Goal: Task Accomplishment & Management: Manage account settings

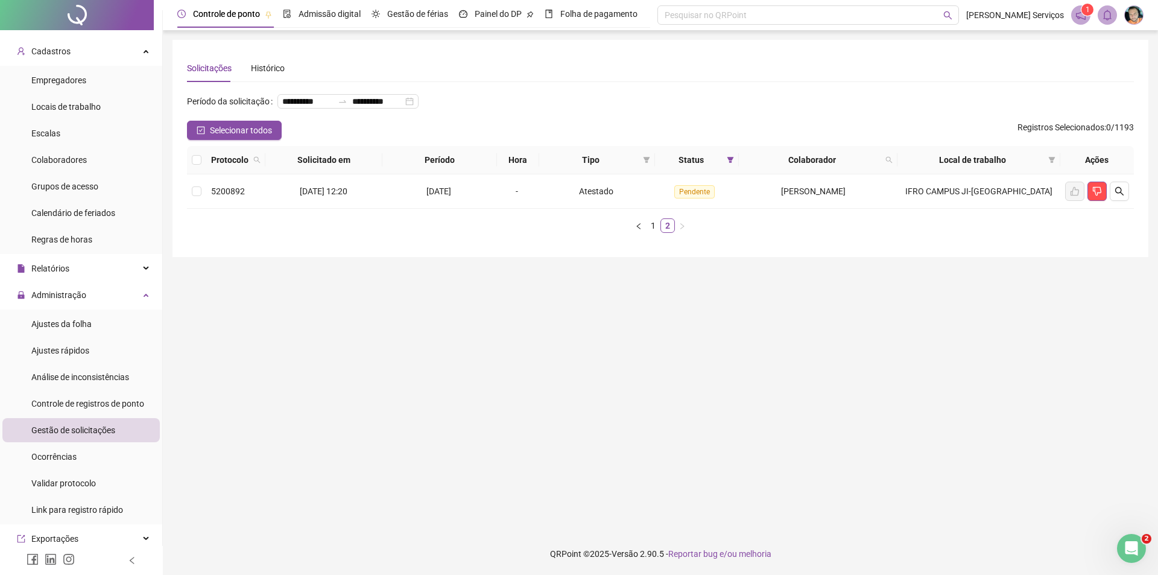
scroll to position [1233, 0]
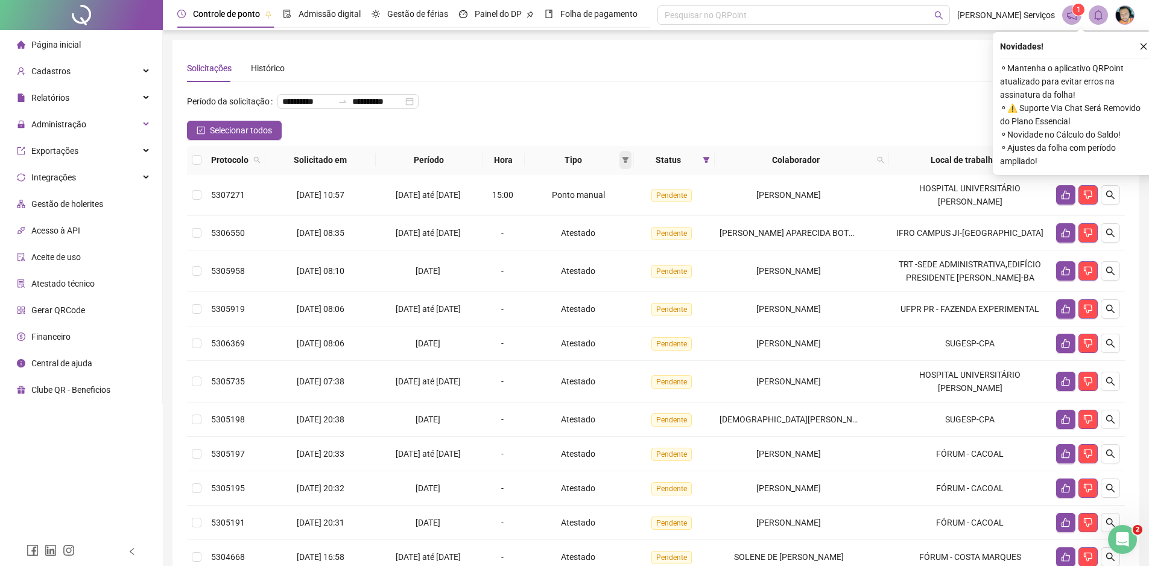
click at [632, 169] on span at bounding box center [626, 160] width 12 height 18
click at [601, 218] on span "Atestado" at bounding box center [588, 222] width 34 height 10
click at [620, 264] on span "OK" at bounding box center [618, 265] width 11 height 13
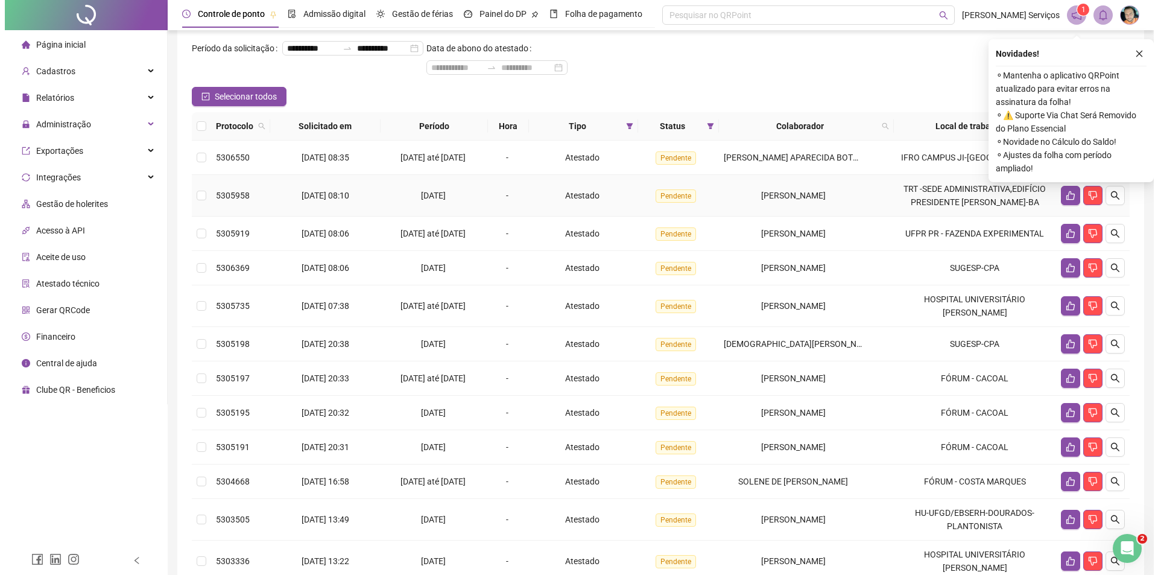
scroll to position [60, 0]
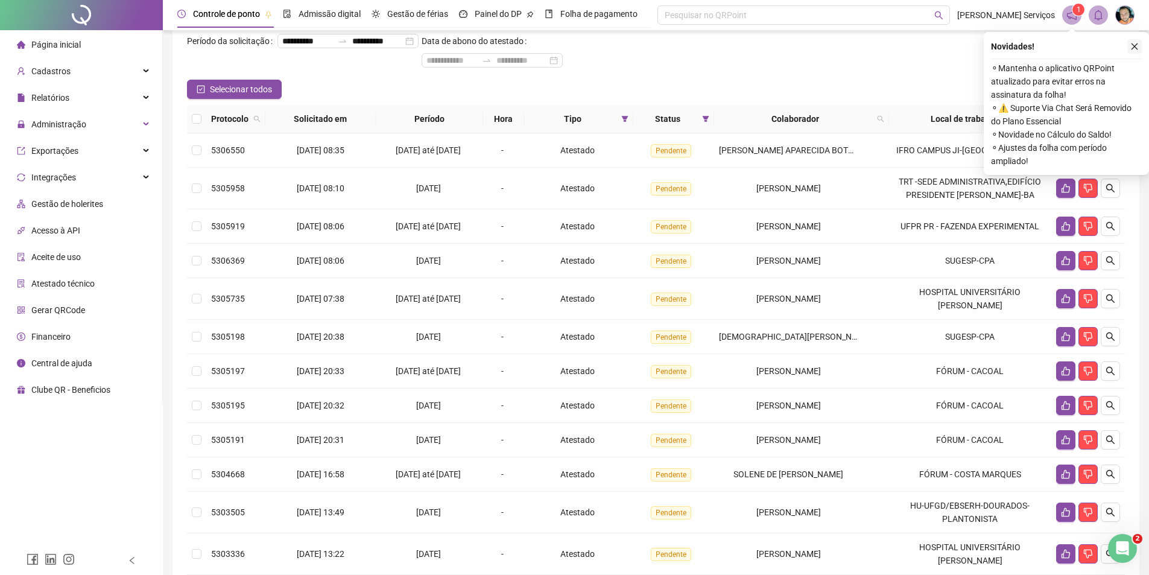
click at [1131, 47] on icon "close" at bounding box center [1135, 46] width 8 height 8
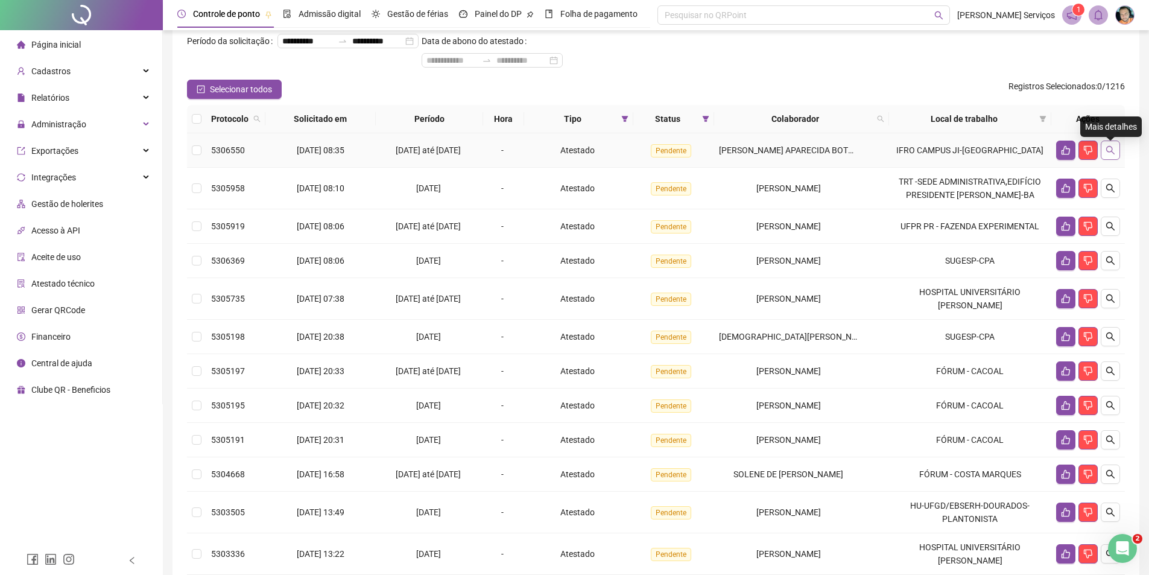
click at [1113, 151] on icon "search" at bounding box center [1111, 150] width 10 height 10
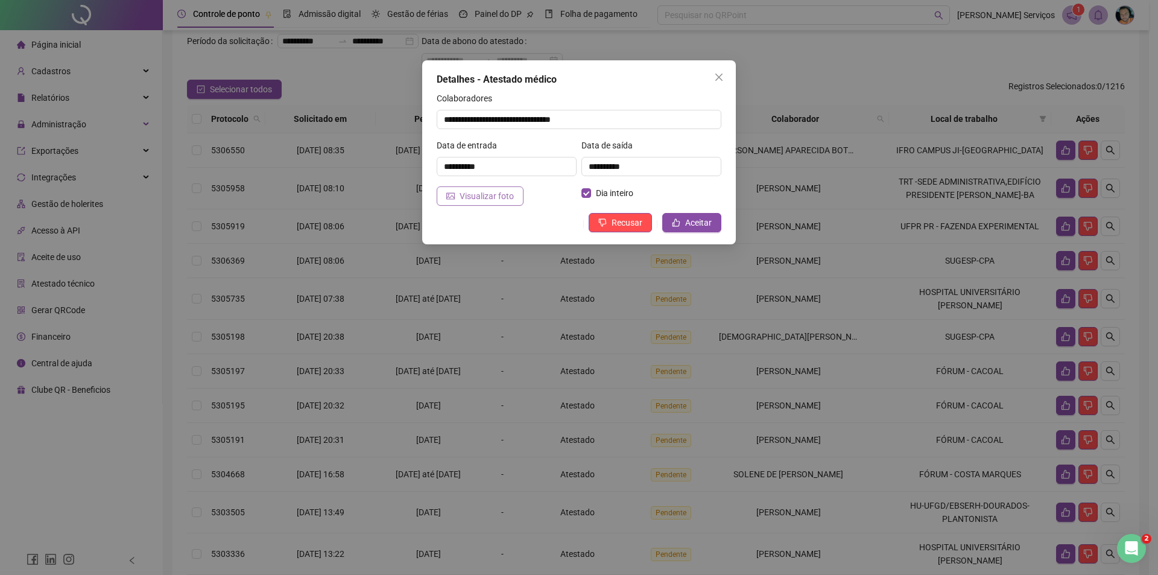
click at [489, 197] on span "Visualizar foto" at bounding box center [487, 195] width 54 height 13
click at [688, 220] on span "Aceitar" at bounding box center [698, 222] width 27 height 13
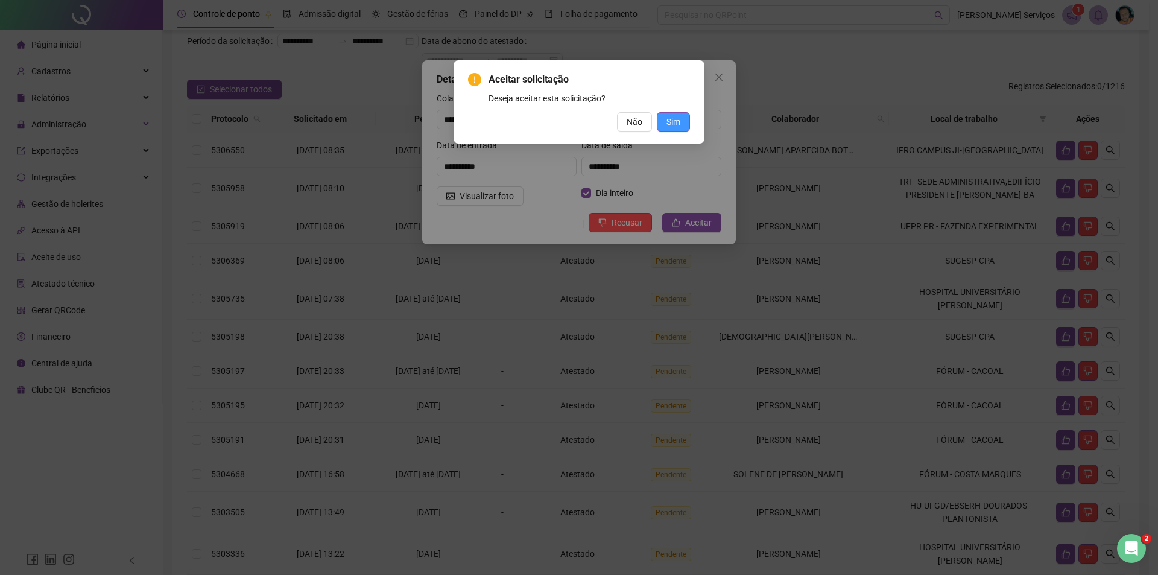
click at [687, 126] on button "Sim" at bounding box center [673, 121] width 33 height 19
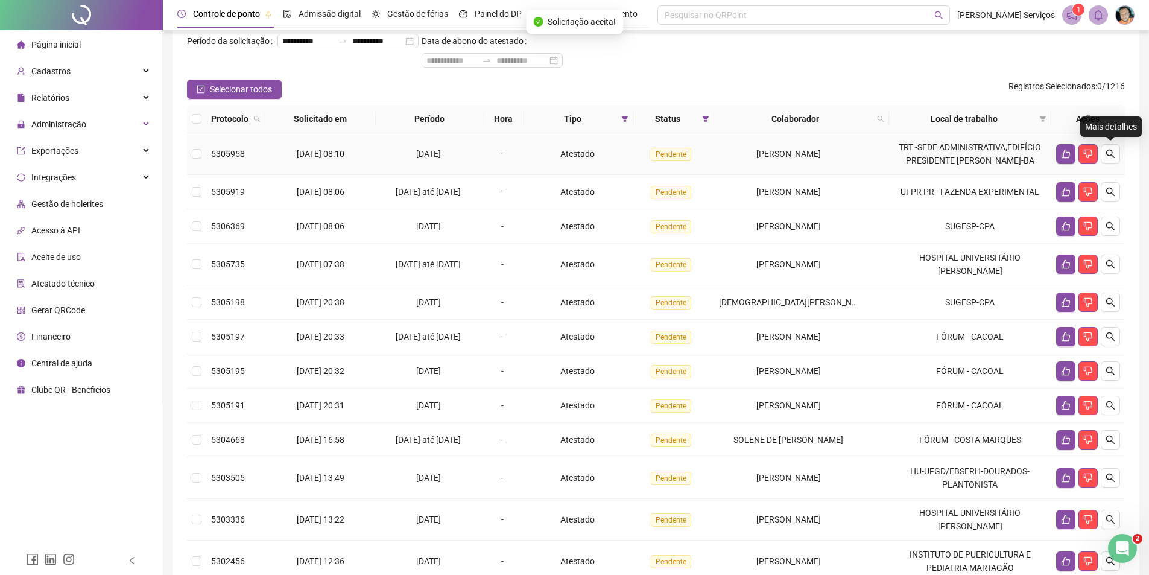
click at [1107, 159] on button "button" at bounding box center [1110, 153] width 19 height 19
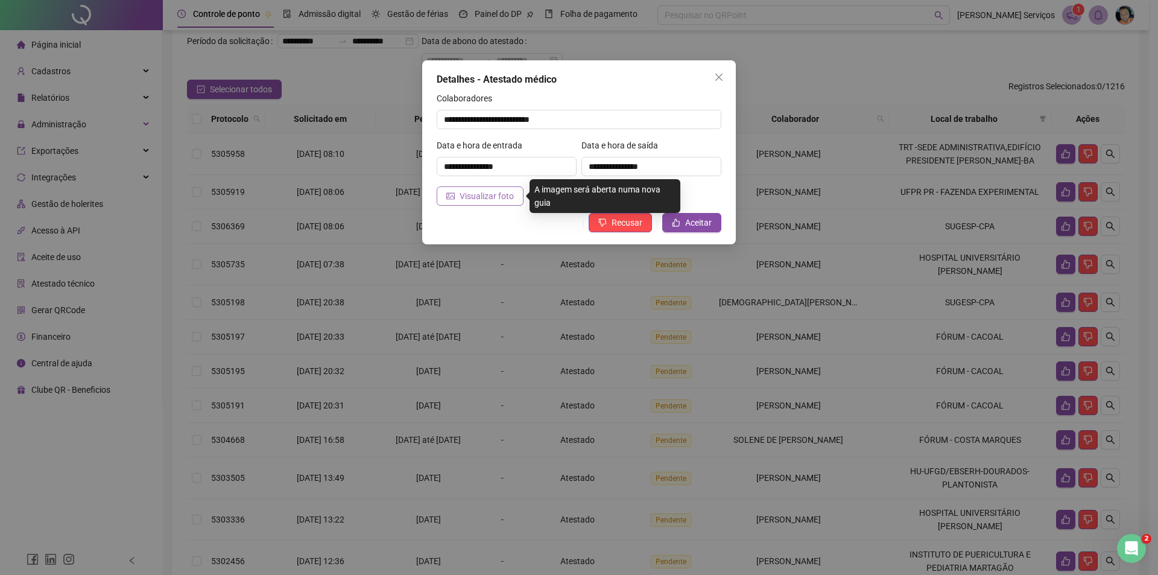
click at [475, 199] on span "Visualizar foto" at bounding box center [487, 195] width 54 height 13
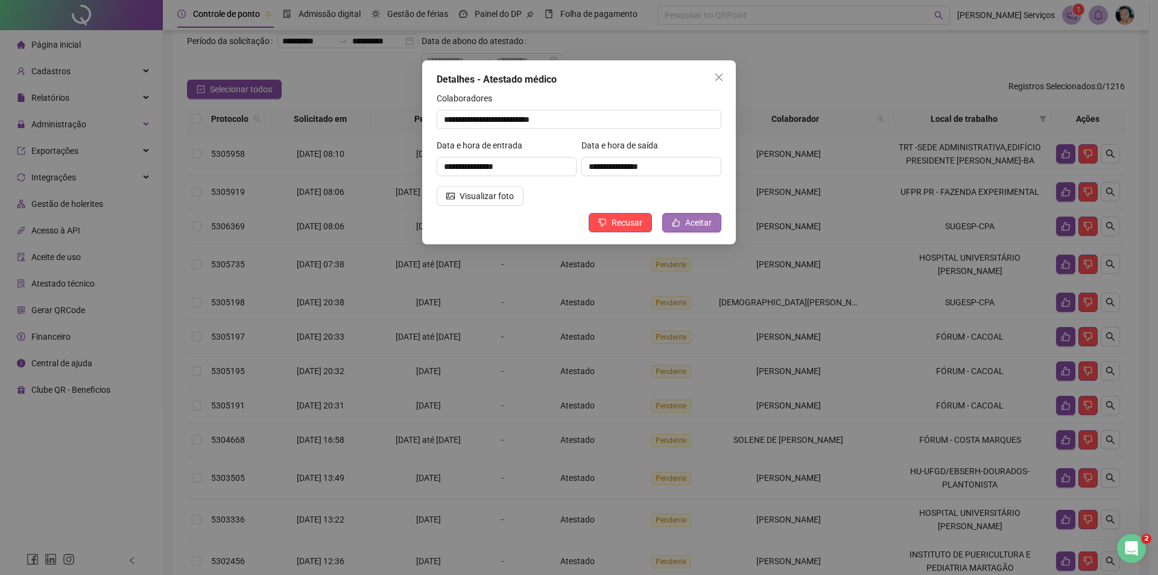
click at [685, 220] on button "Aceitar" at bounding box center [692, 222] width 59 height 19
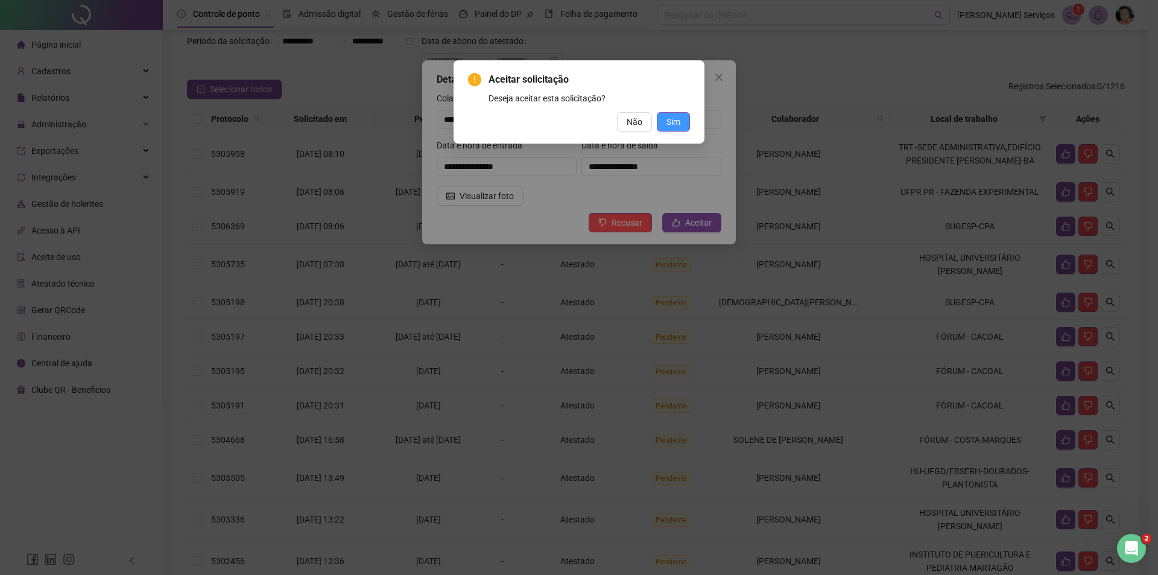
click at [681, 124] on button "Sim" at bounding box center [673, 121] width 33 height 19
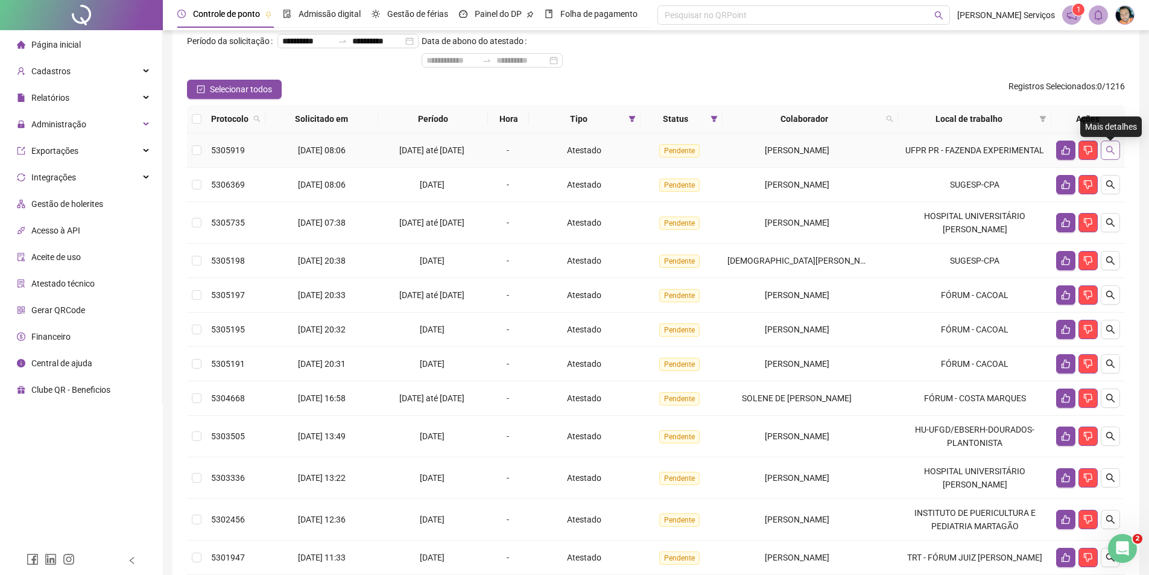
click at [1101, 158] on button "button" at bounding box center [1110, 150] width 19 height 19
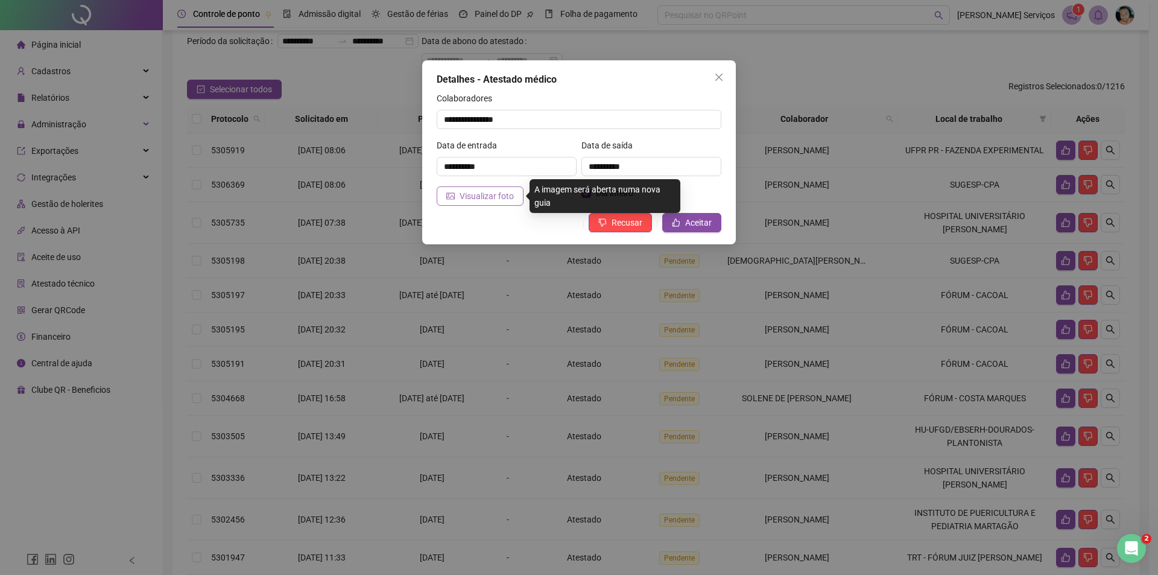
click at [489, 192] on span "Visualizar foto" at bounding box center [487, 195] width 54 height 13
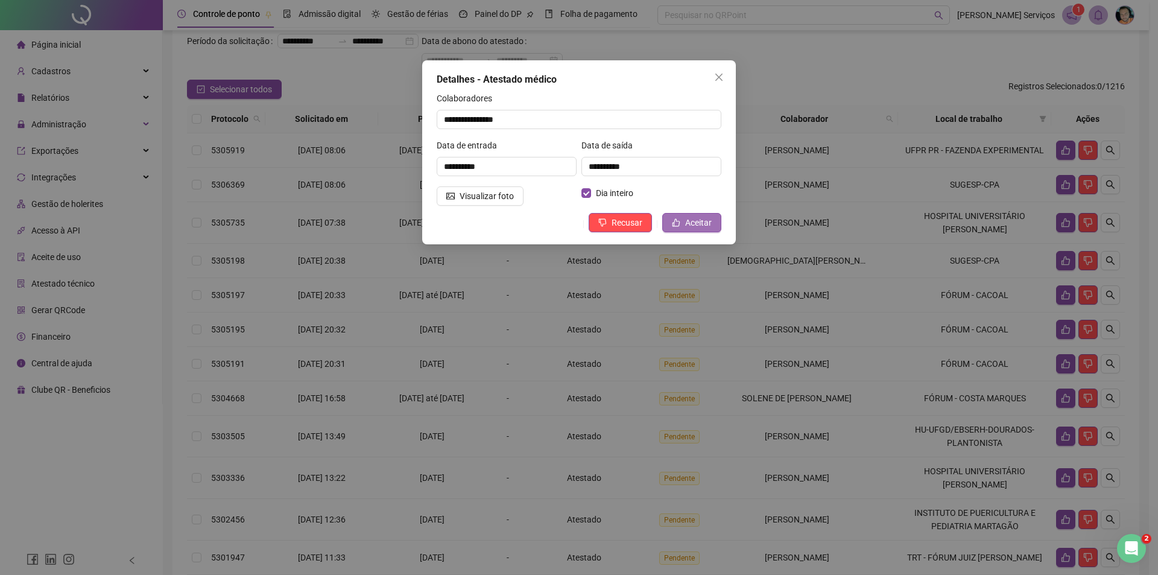
click at [690, 218] on span "Aceitar" at bounding box center [698, 222] width 27 height 13
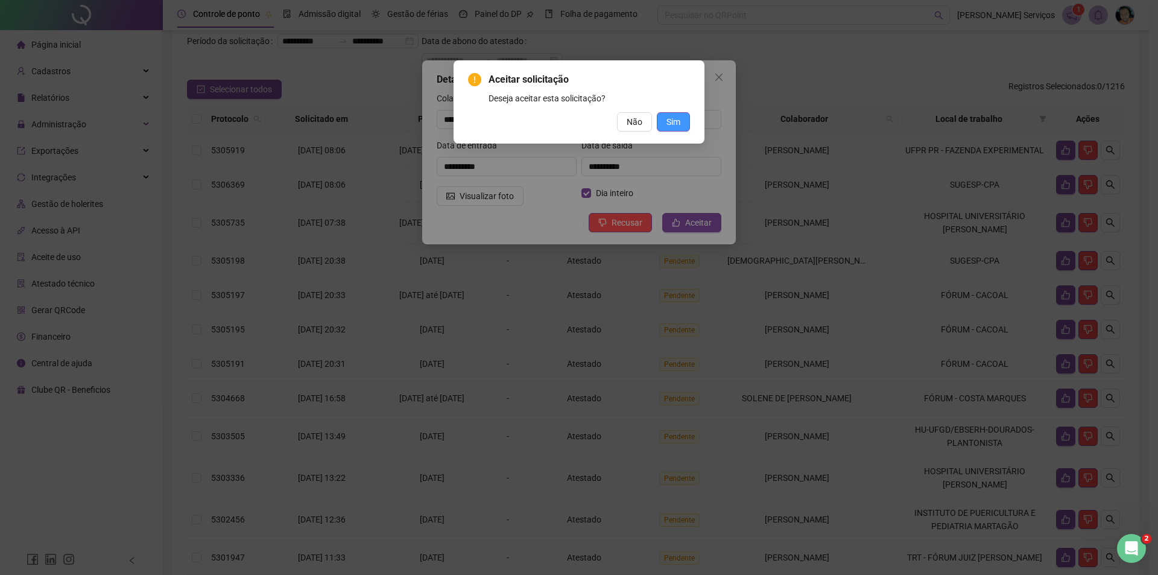
click at [688, 120] on button "Sim" at bounding box center [673, 121] width 33 height 19
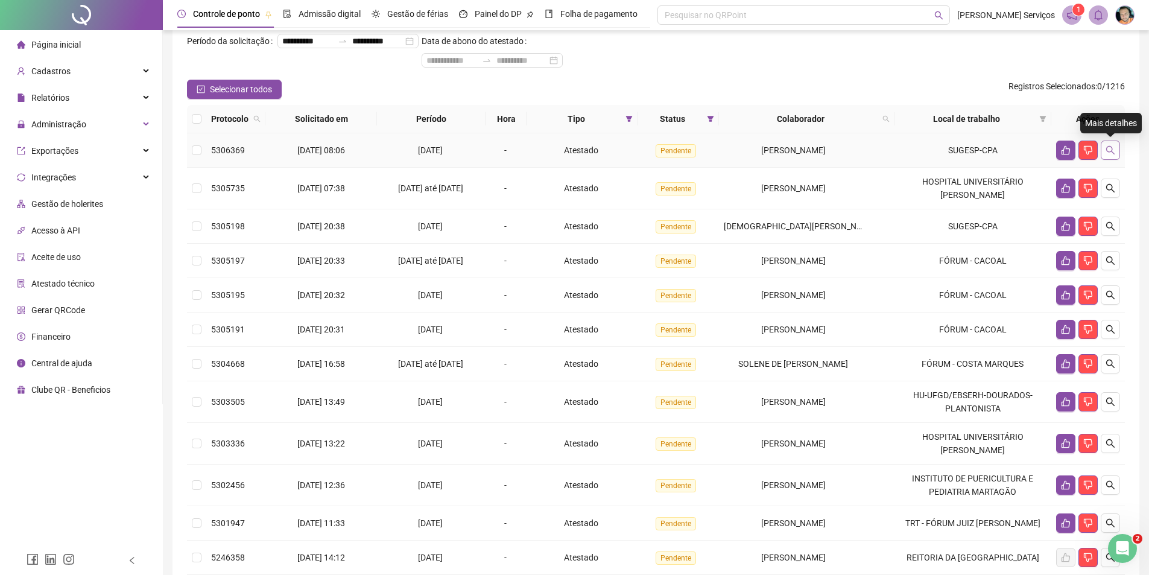
click at [1118, 153] on button "button" at bounding box center [1110, 150] width 19 height 19
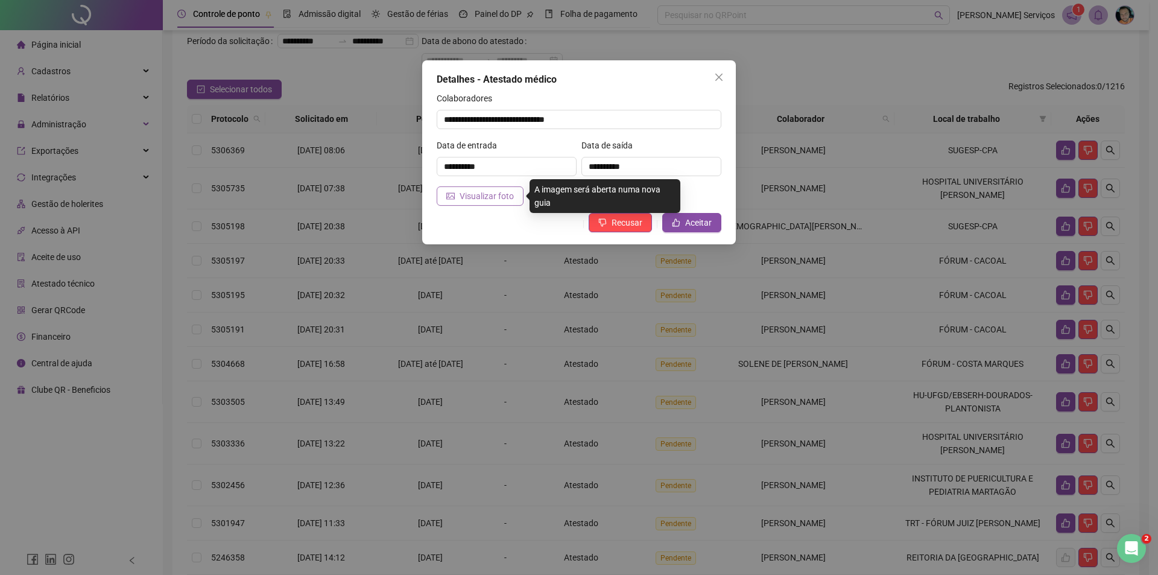
click at [504, 198] on span "Visualizar foto" at bounding box center [487, 195] width 54 height 13
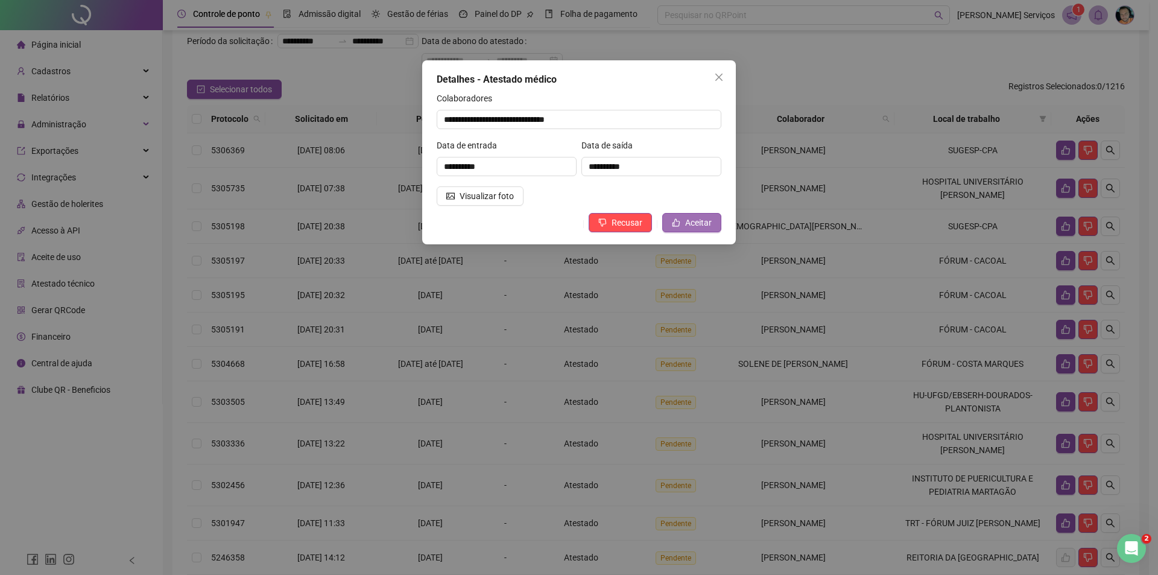
click at [677, 227] on button "Aceitar" at bounding box center [692, 222] width 59 height 19
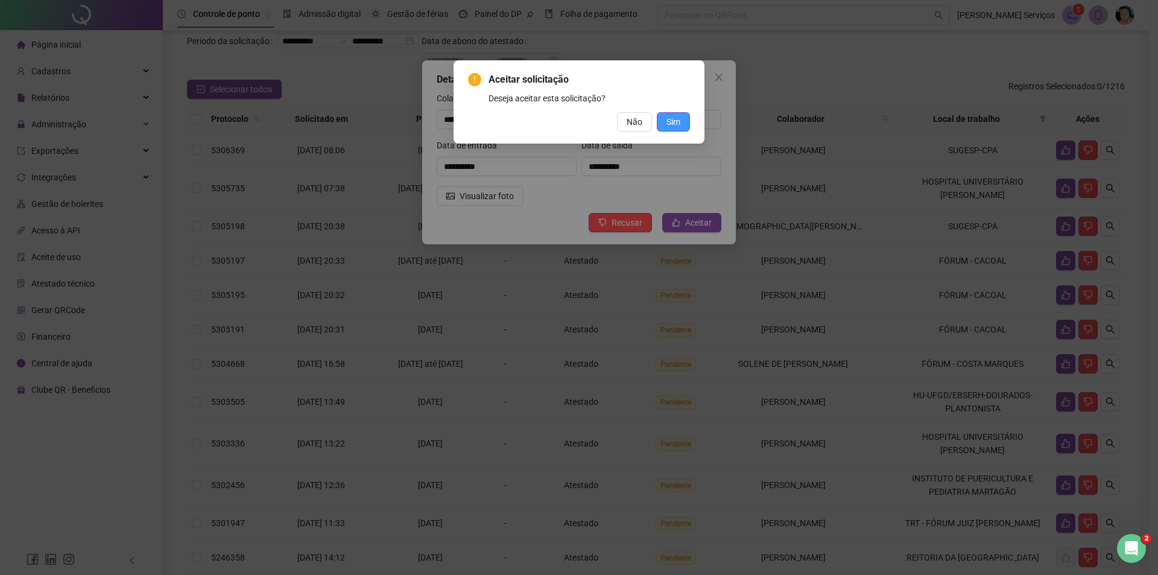
click at [670, 124] on span "Sim" at bounding box center [674, 121] width 14 height 13
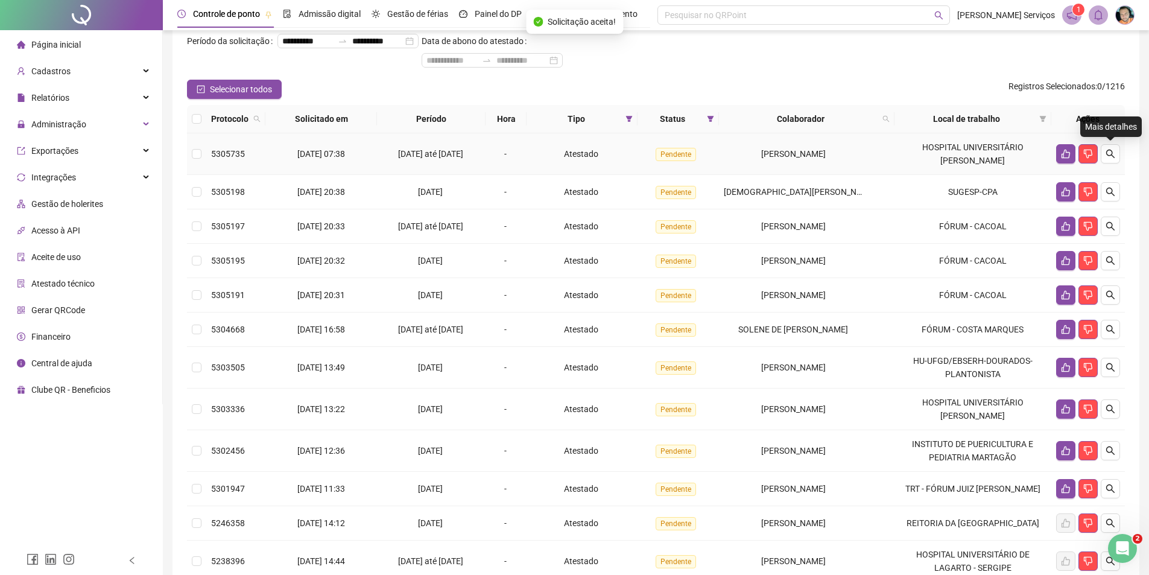
click at [1107, 152] on icon "search" at bounding box center [1111, 154] width 8 height 8
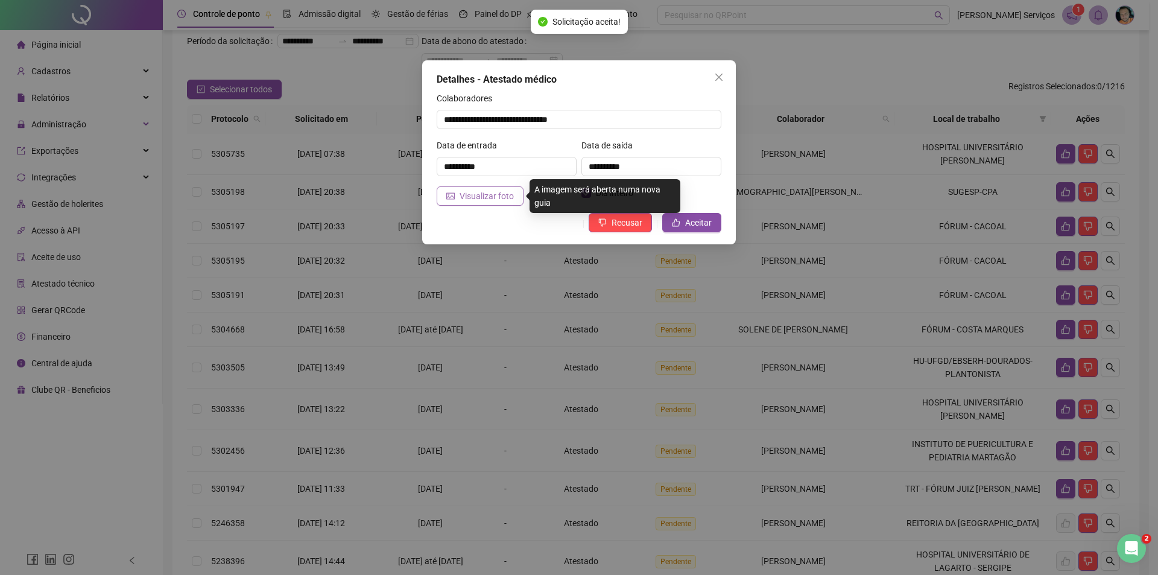
click at [474, 198] on span "Visualizar foto" at bounding box center [487, 195] width 54 height 13
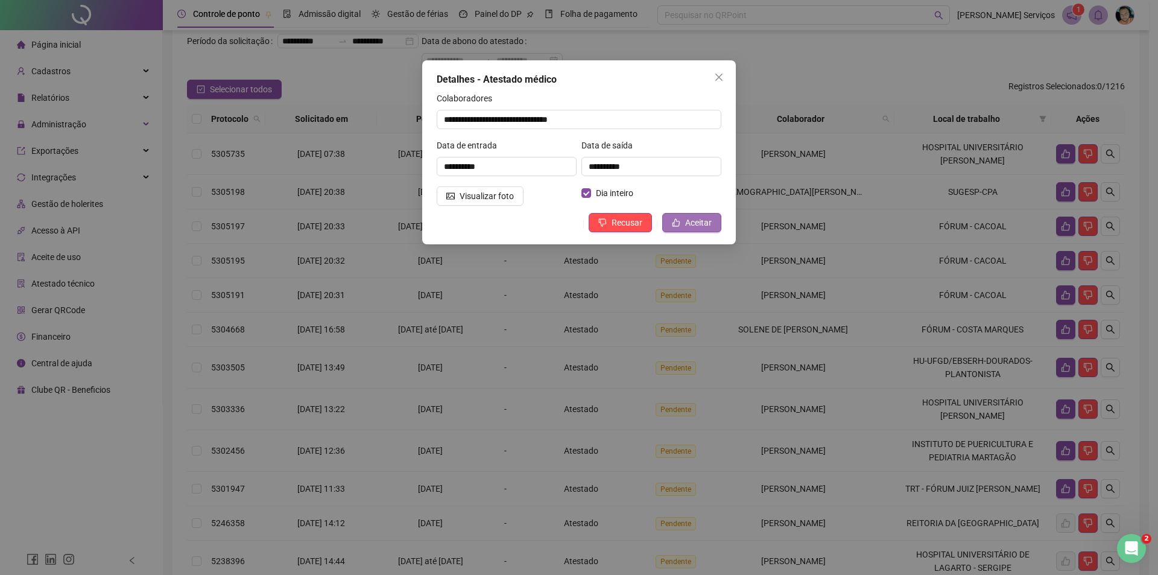
click at [670, 226] on button "Aceitar" at bounding box center [692, 222] width 59 height 19
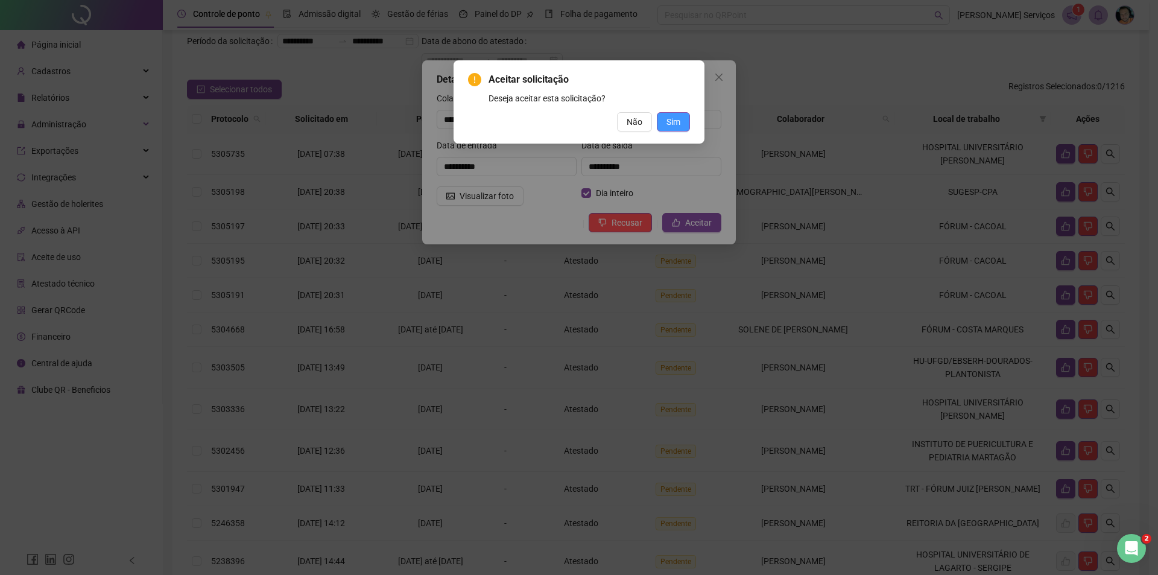
click at [668, 122] on span "Sim" at bounding box center [674, 121] width 14 height 13
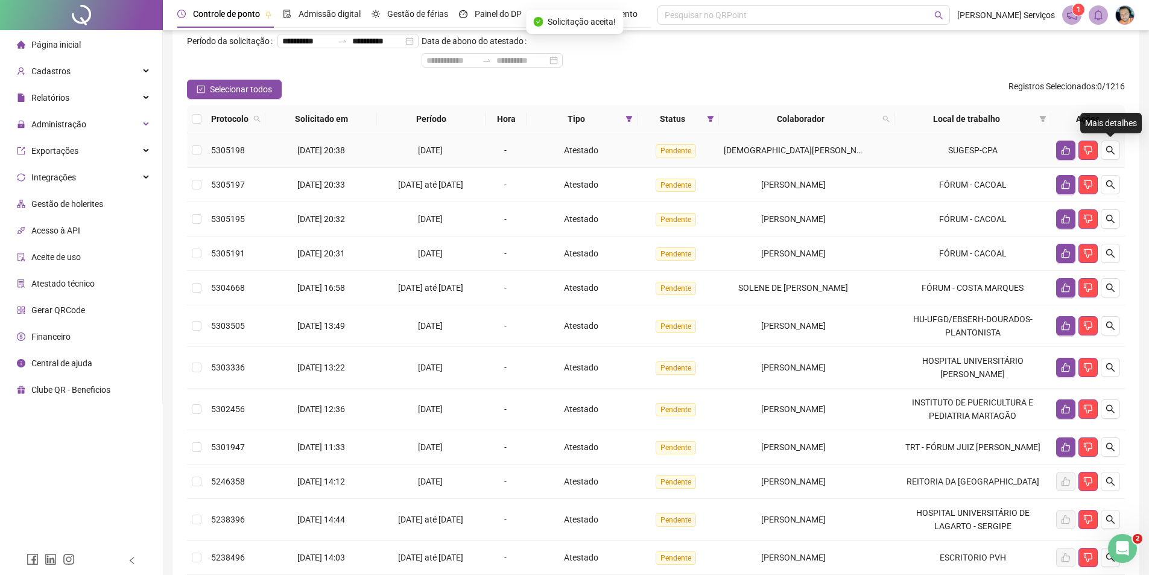
click at [1114, 159] on button "button" at bounding box center [1110, 150] width 19 height 19
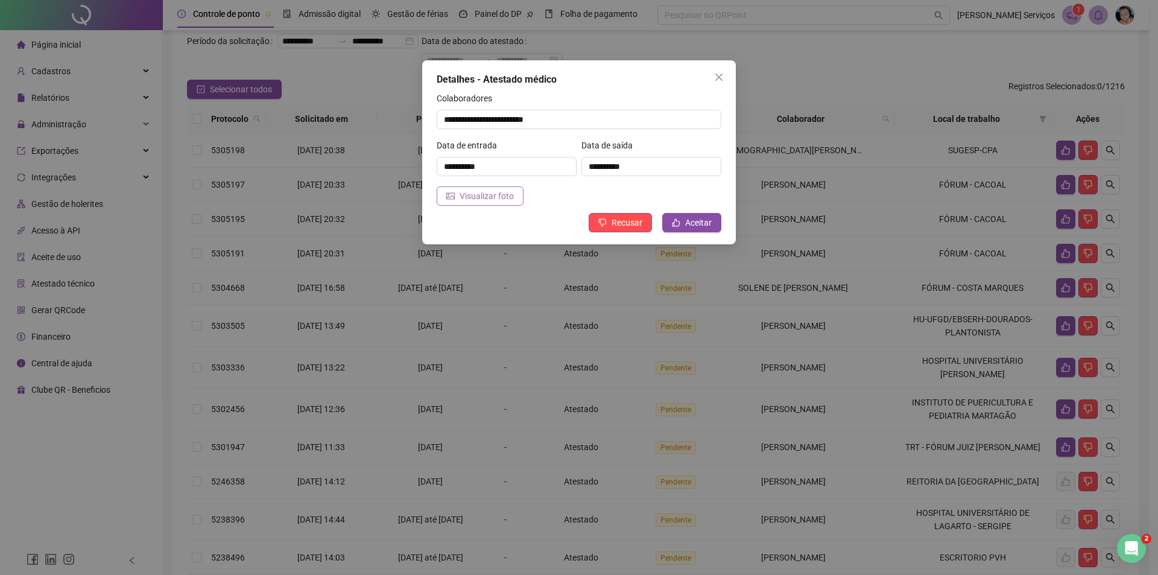
click at [470, 199] on span "Visualizar foto" at bounding box center [487, 195] width 54 height 13
click at [687, 224] on span "Aceitar" at bounding box center [698, 222] width 27 height 13
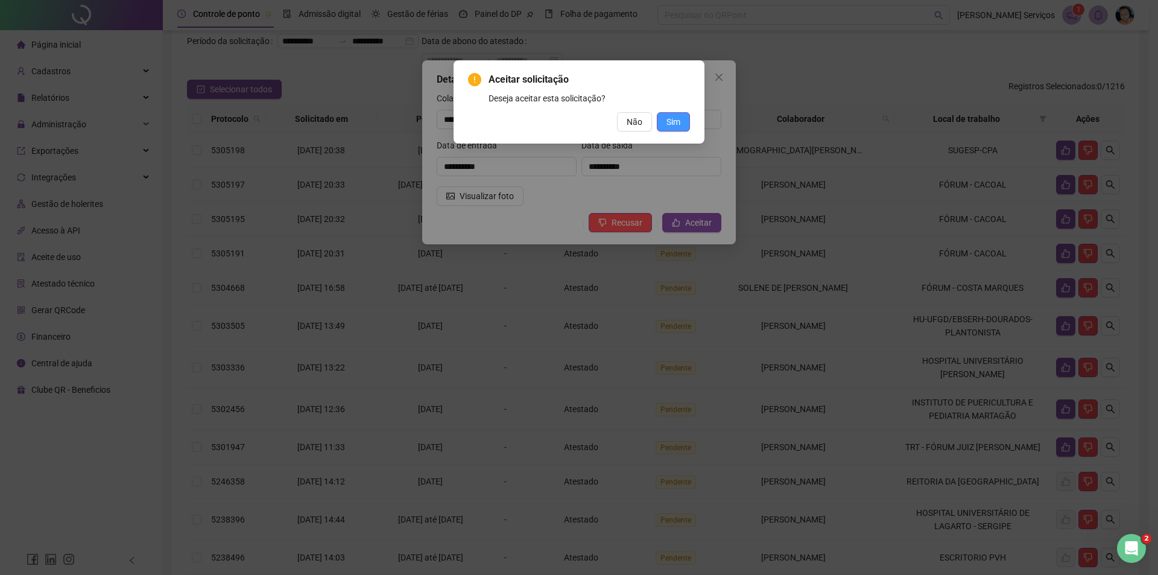
click at [683, 123] on button "Sim" at bounding box center [673, 121] width 33 height 19
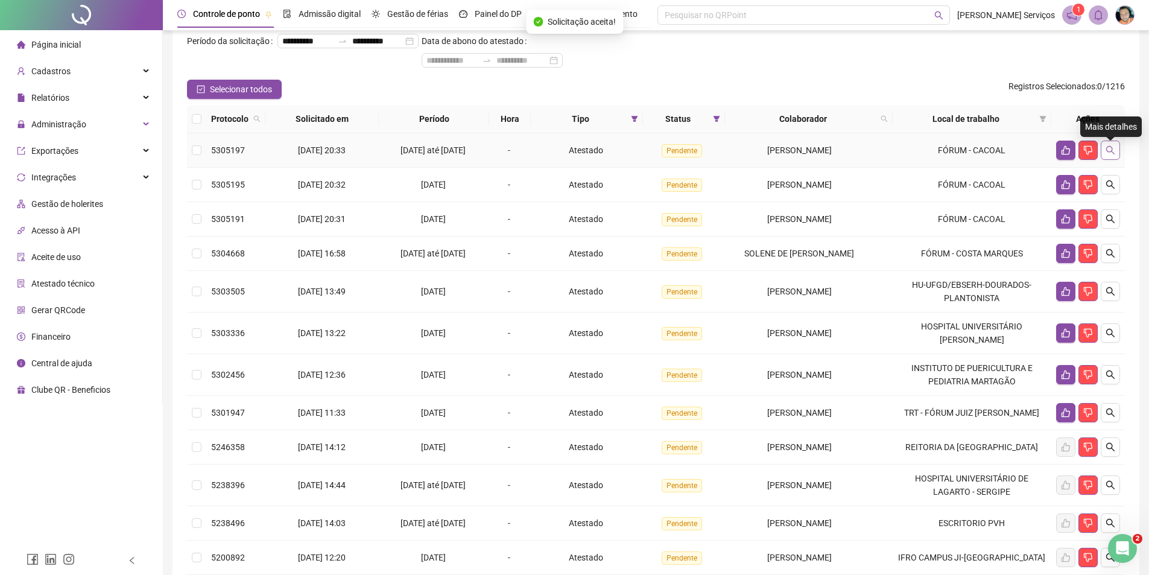
click at [1109, 154] on icon "search" at bounding box center [1111, 150] width 8 height 8
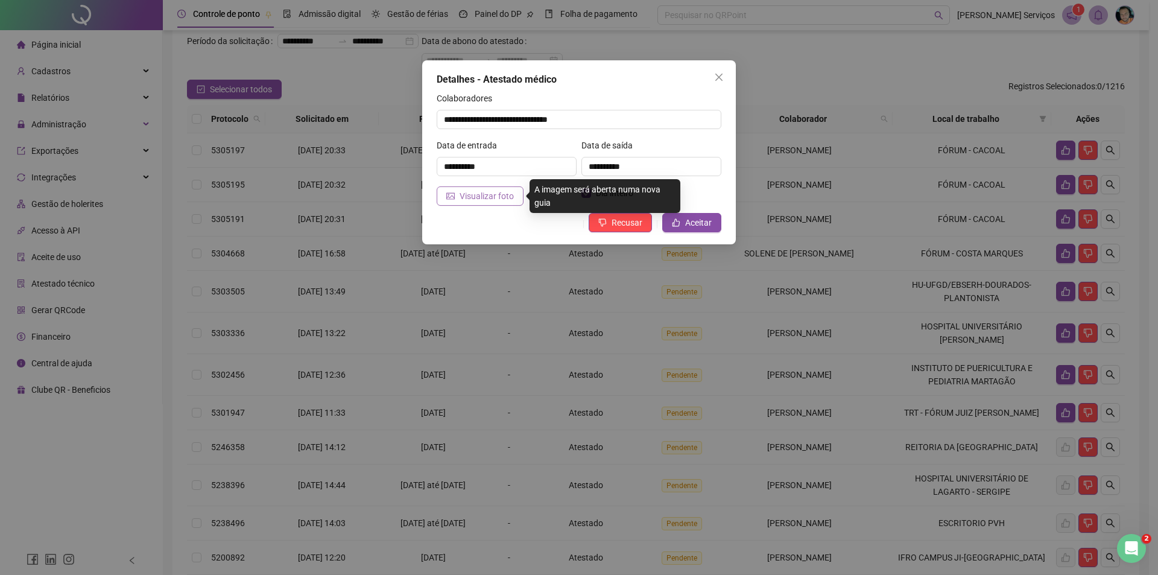
click at [489, 200] on span "Visualizar foto" at bounding box center [487, 195] width 54 height 13
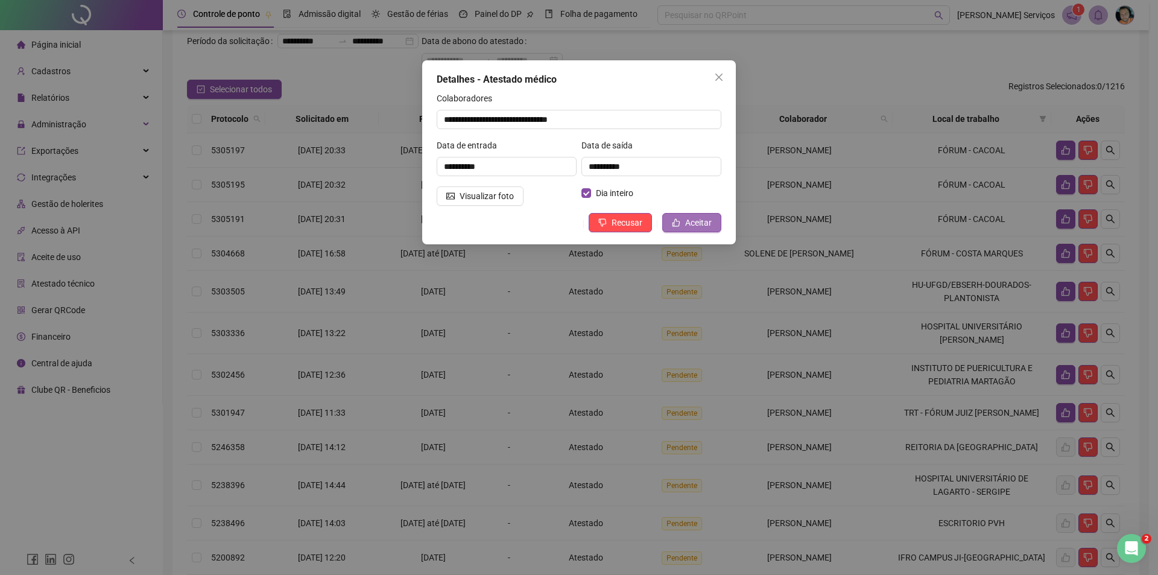
click at [696, 220] on span "Aceitar" at bounding box center [698, 222] width 27 height 13
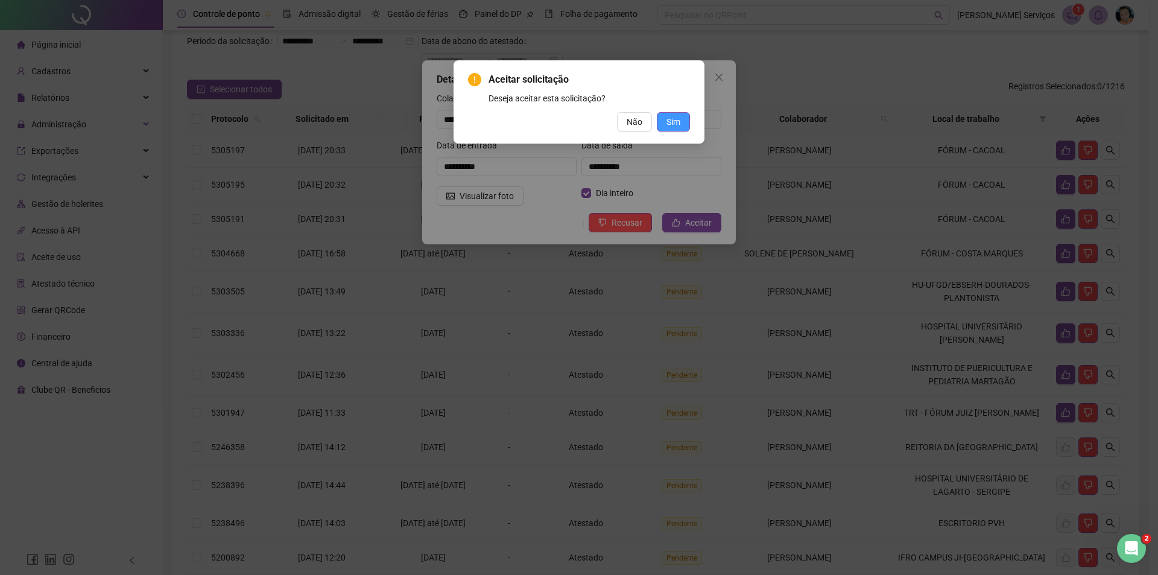
click at [679, 122] on span "Sim" at bounding box center [674, 121] width 14 height 13
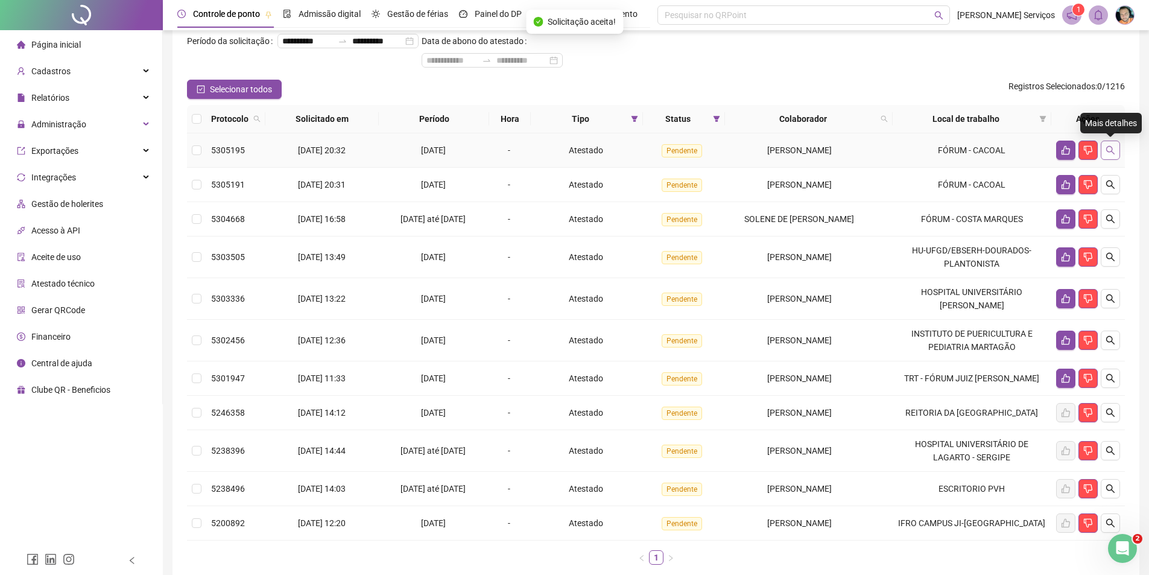
click at [1110, 154] on icon "search" at bounding box center [1111, 150] width 10 height 10
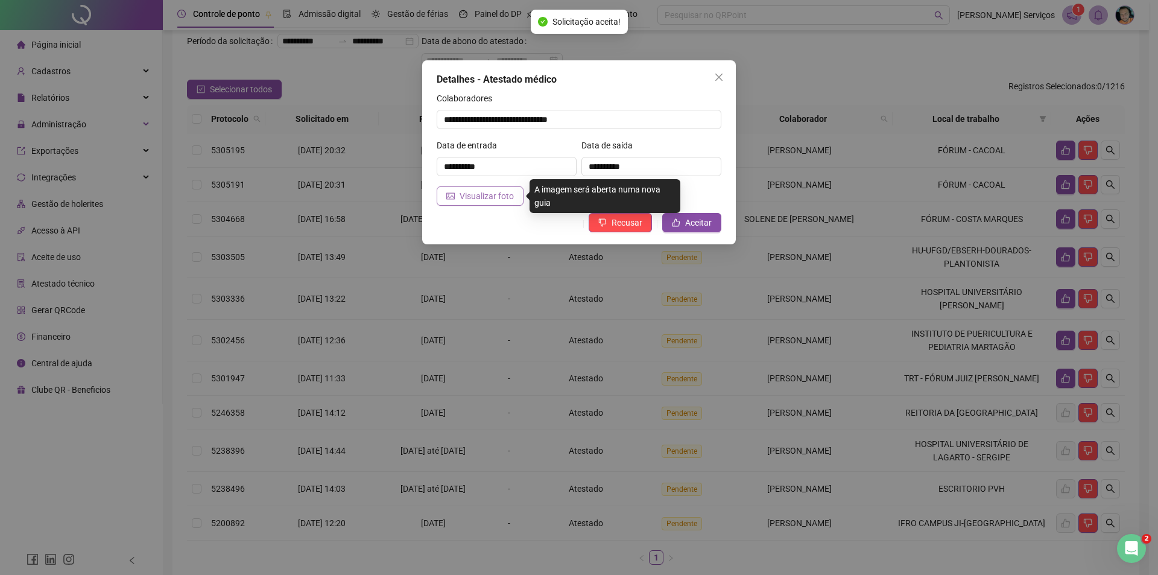
click at [495, 197] on span "Visualizar foto" at bounding box center [487, 195] width 54 height 13
click at [476, 193] on span "Visualizar foto" at bounding box center [487, 195] width 54 height 13
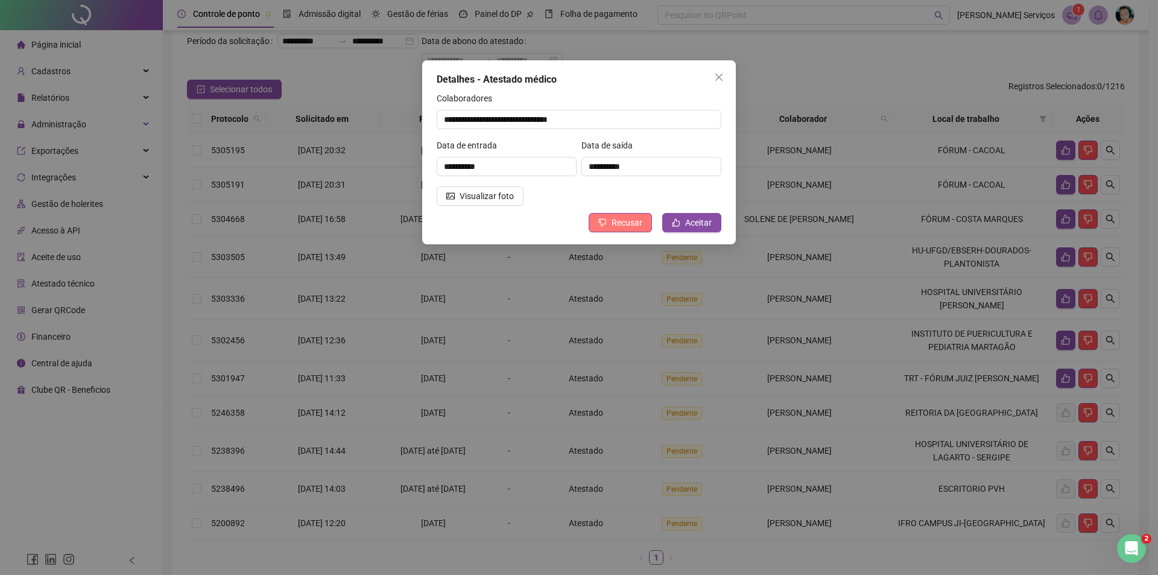
click at [639, 218] on span "Recusar" at bounding box center [627, 222] width 31 height 13
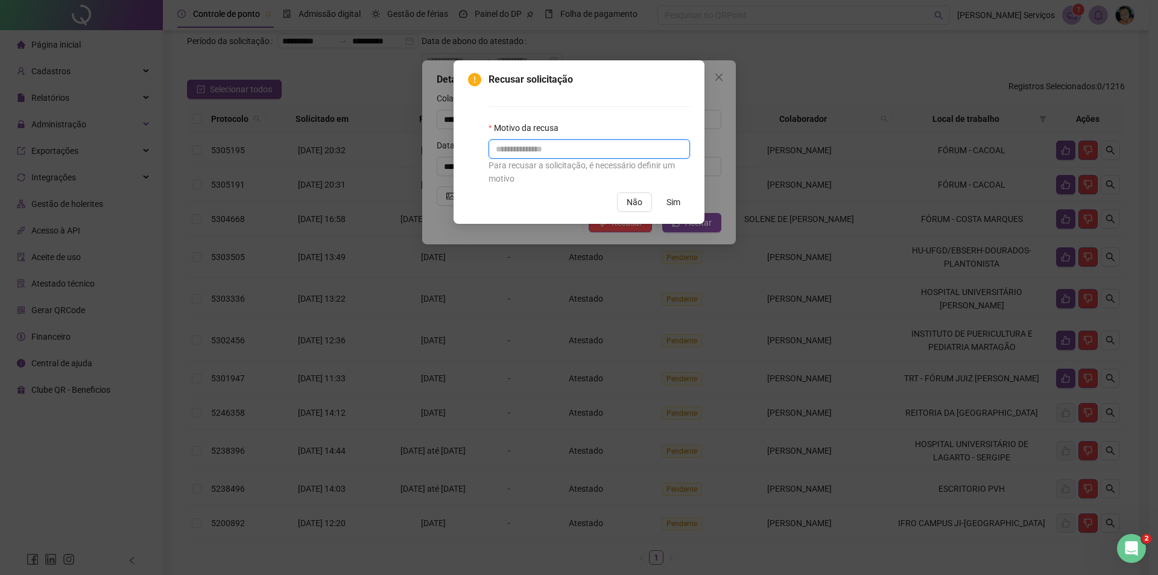
click at [620, 157] on input "text" at bounding box center [590, 148] width 202 height 19
type input "*"
click at [669, 204] on span "Sim" at bounding box center [674, 201] width 14 height 13
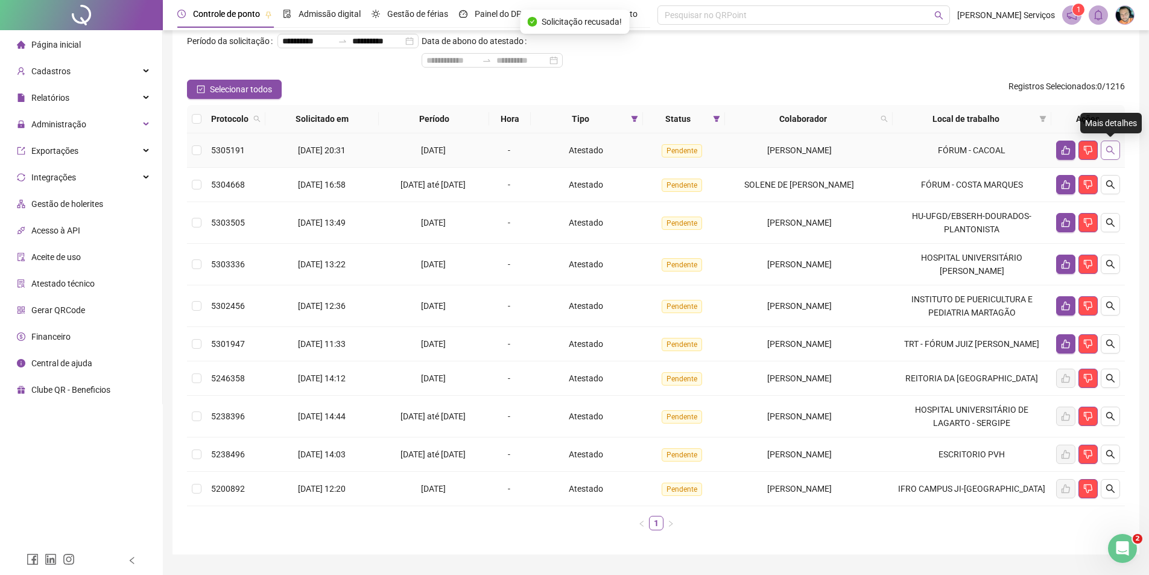
click at [1108, 154] on icon "search" at bounding box center [1111, 150] width 10 height 10
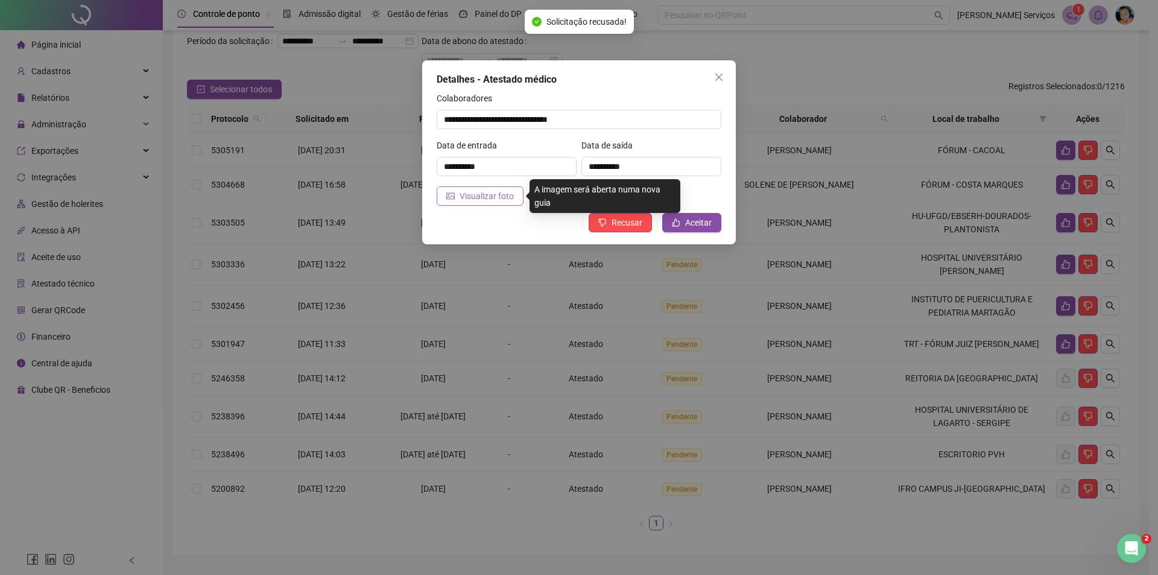
click at [468, 197] on span "Visualizar foto" at bounding box center [487, 195] width 54 height 13
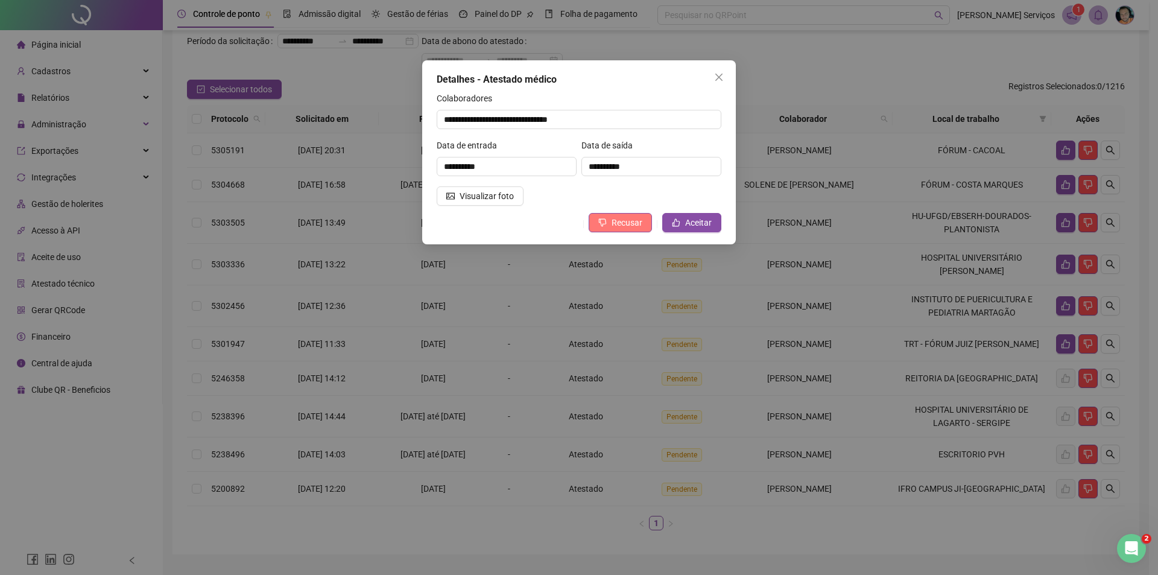
click at [621, 226] on span "Recusar" at bounding box center [627, 222] width 31 height 13
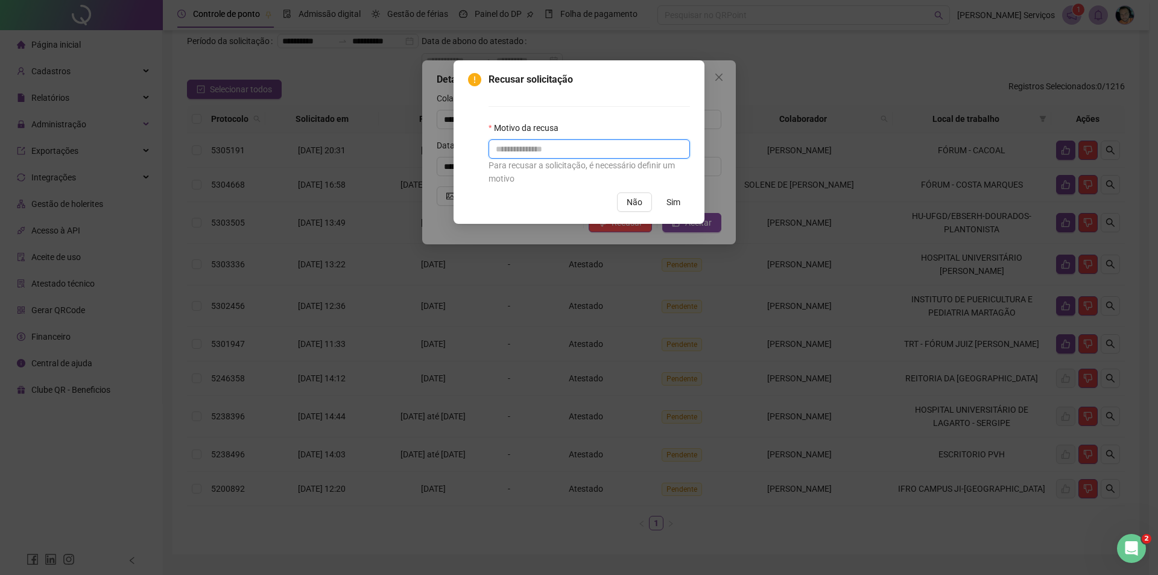
click at [596, 142] on input "text" at bounding box center [590, 148] width 202 height 19
type input "*"
click at [681, 202] on button "Sim" at bounding box center [673, 201] width 33 height 19
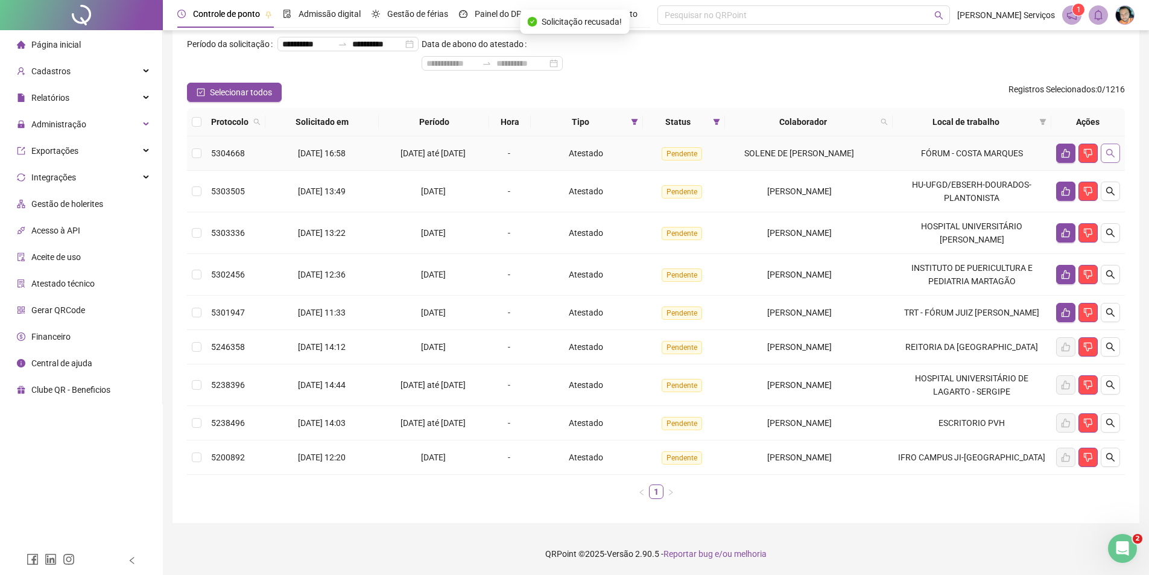
click at [1109, 156] on icon "search" at bounding box center [1111, 153] width 8 height 8
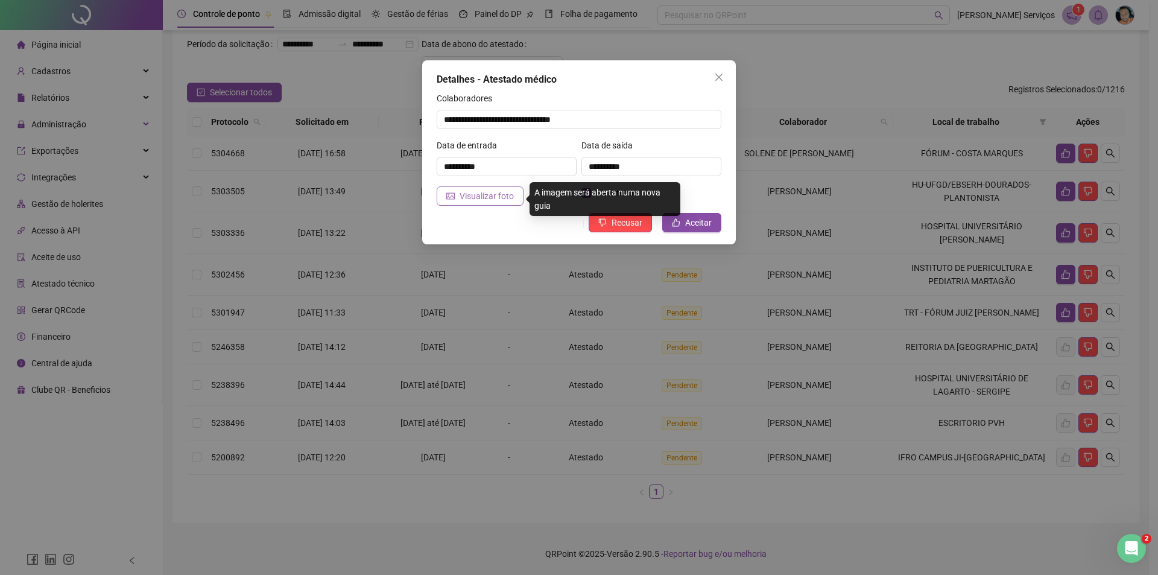
click at [476, 198] on span "Visualizar foto" at bounding box center [487, 195] width 54 height 13
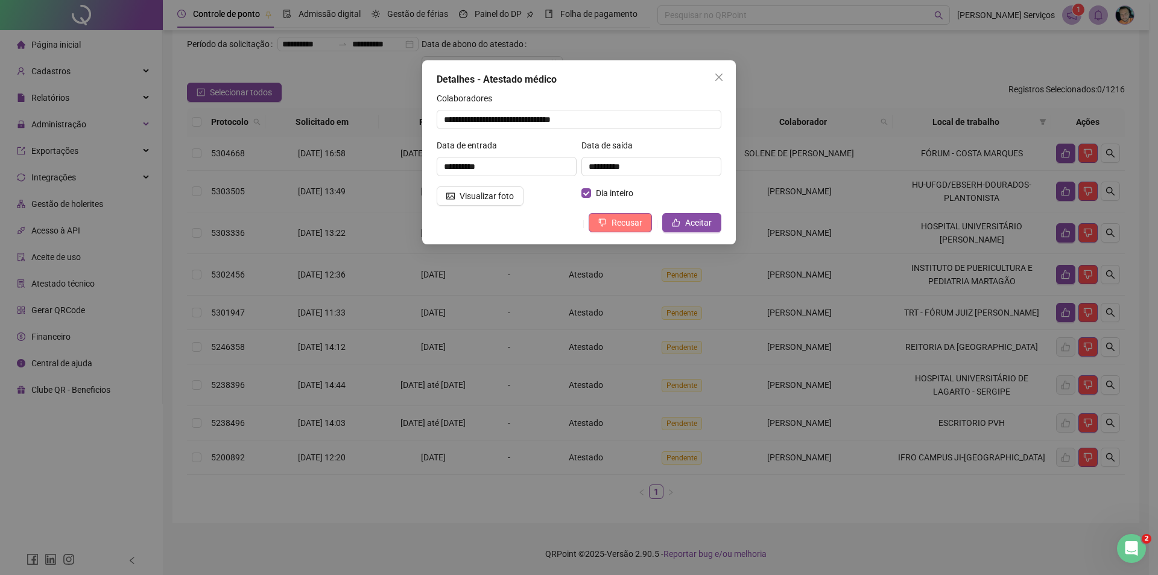
click at [618, 224] on span "Recusar" at bounding box center [627, 222] width 31 height 13
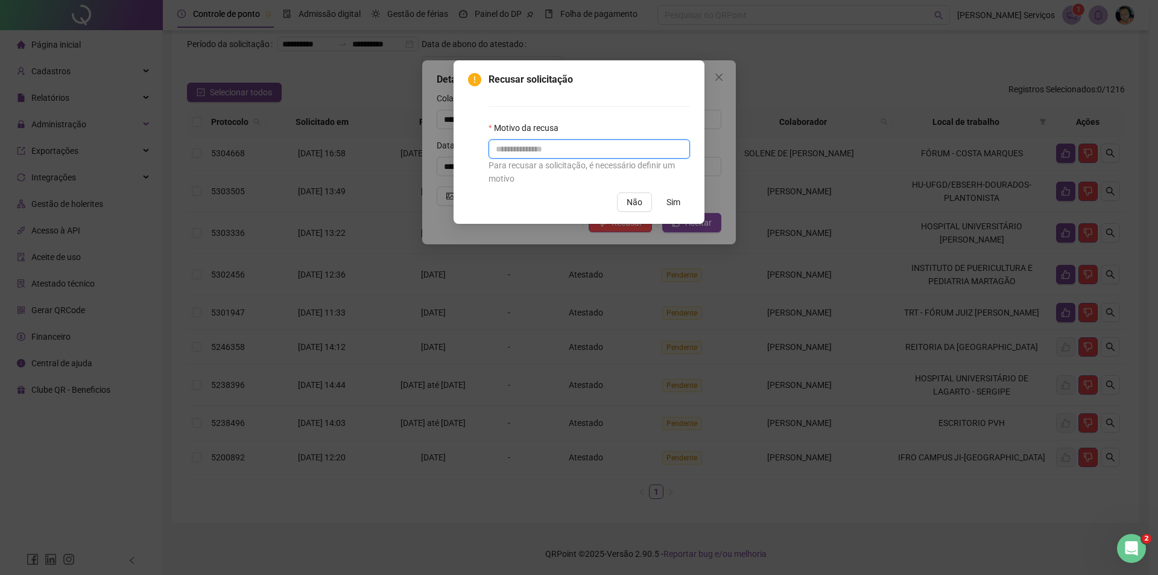
click at [597, 144] on input "text" at bounding box center [590, 148] width 202 height 19
type input "*"
click at [672, 203] on span "Sim" at bounding box center [674, 201] width 14 height 13
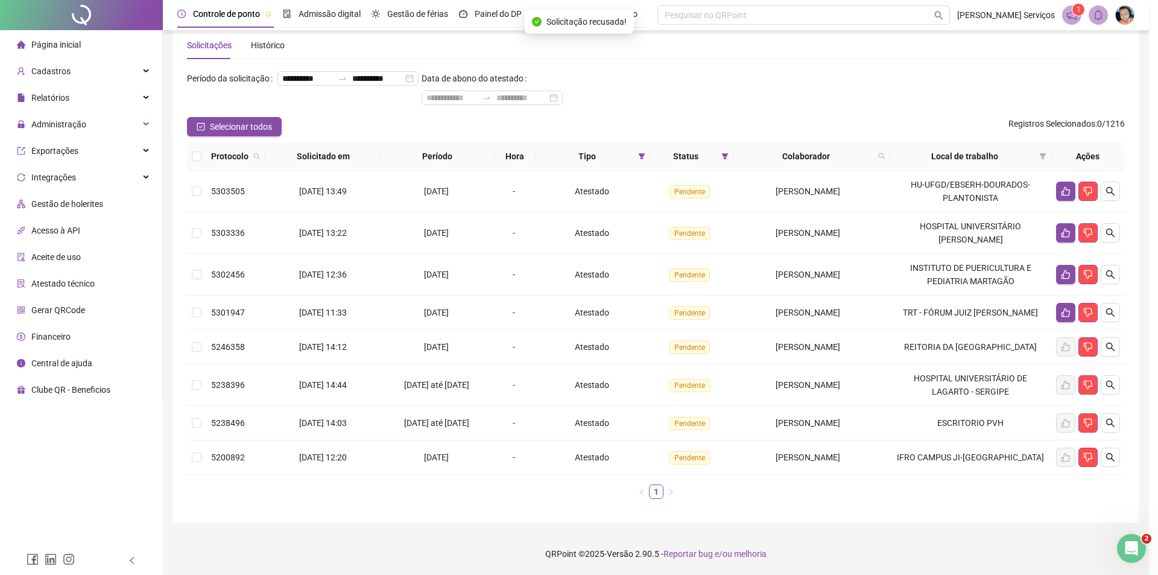
scroll to position [37, 0]
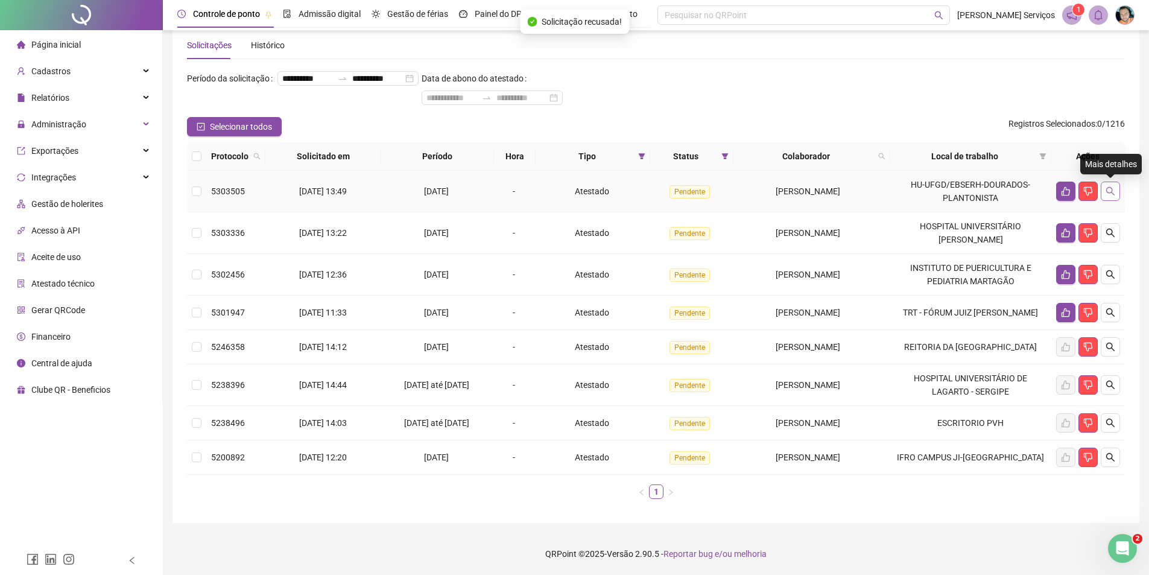
click at [1113, 186] on icon "search" at bounding box center [1111, 191] width 10 height 10
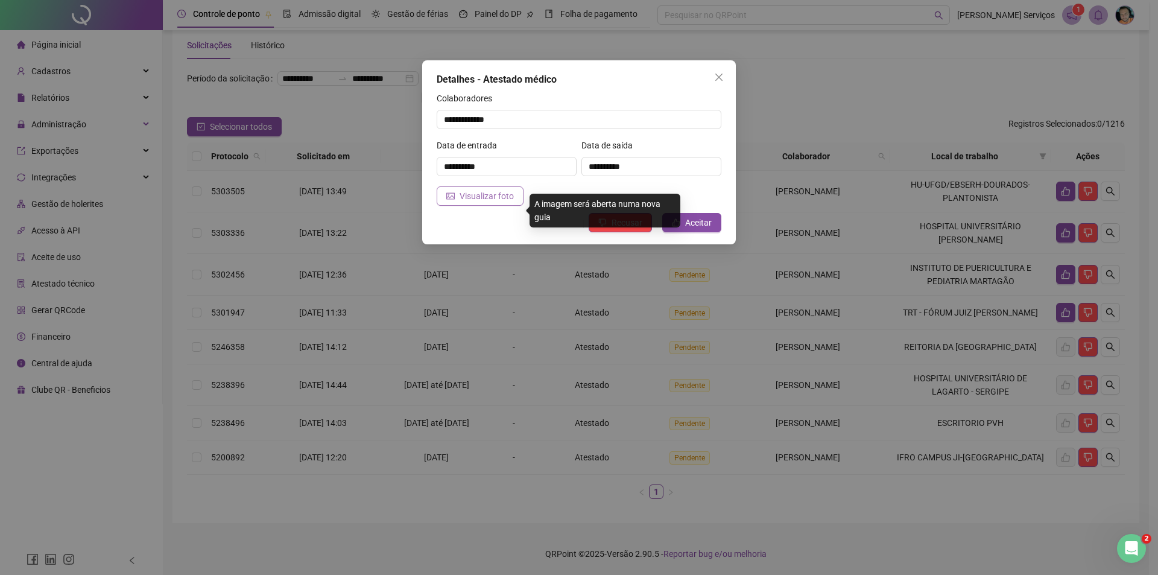
click at [474, 198] on span "Visualizar foto" at bounding box center [487, 195] width 54 height 13
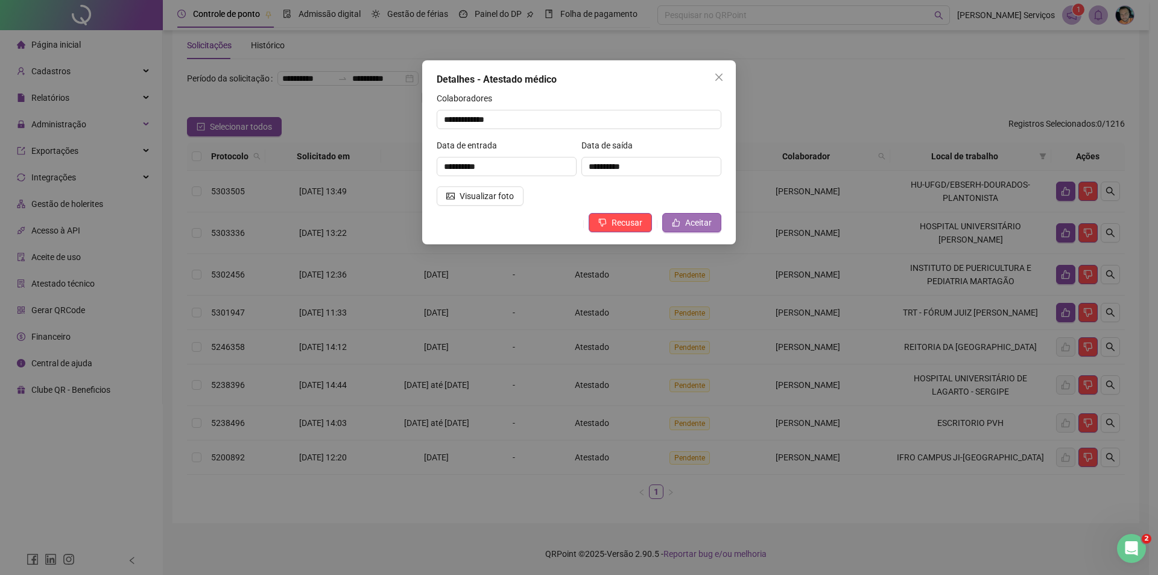
click at [705, 218] on span "Aceitar" at bounding box center [698, 222] width 27 height 13
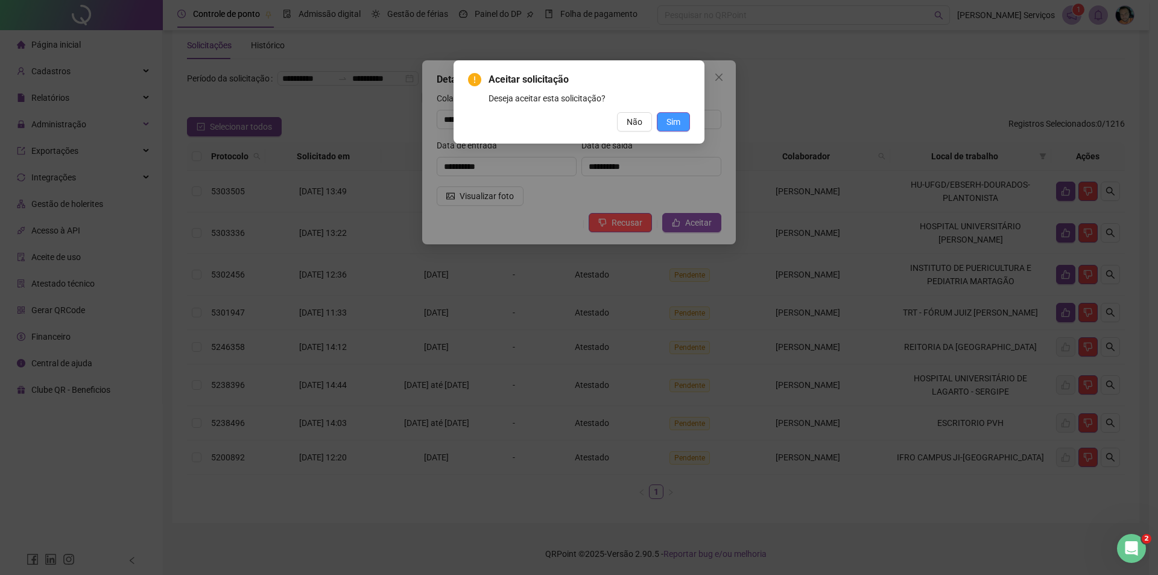
click at [684, 126] on button "Sim" at bounding box center [673, 121] width 33 height 19
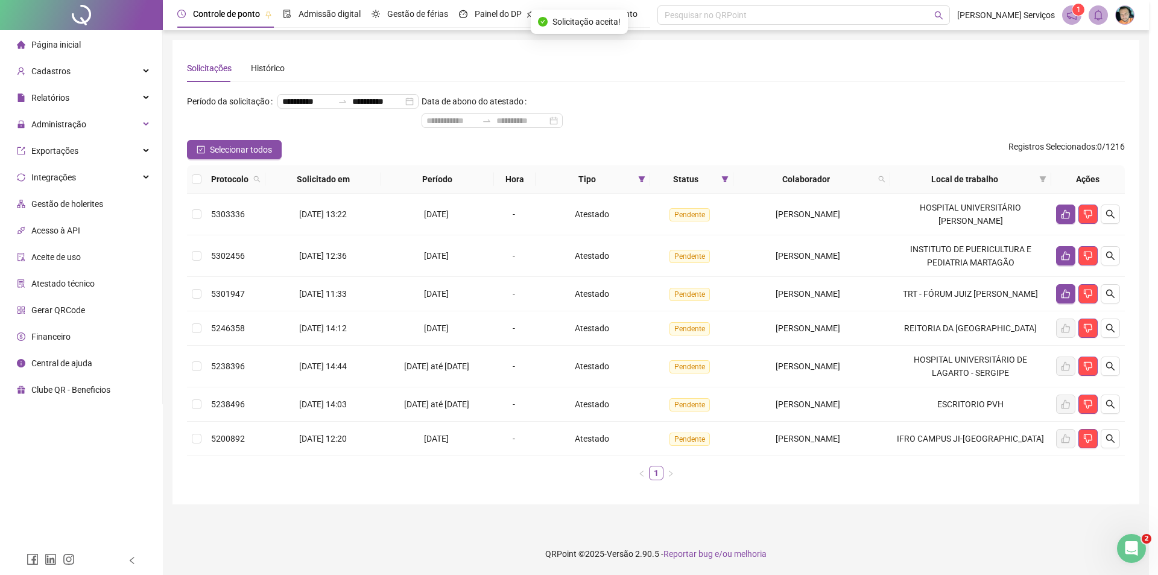
scroll to position [0, 0]
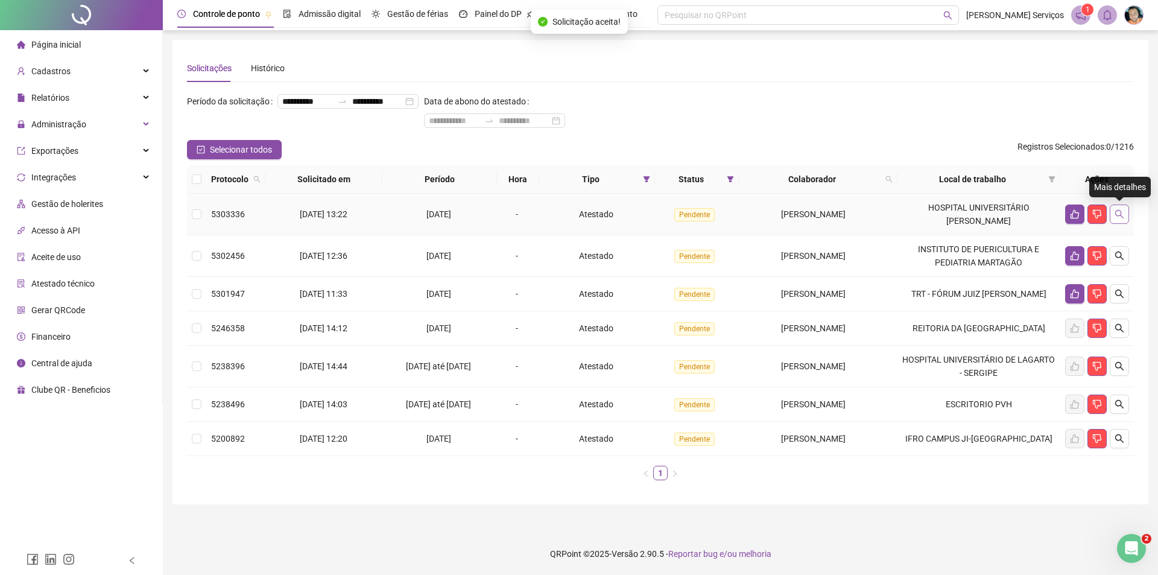
click at [1123, 214] on icon "search" at bounding box center [1120, 214] width 10 height 10
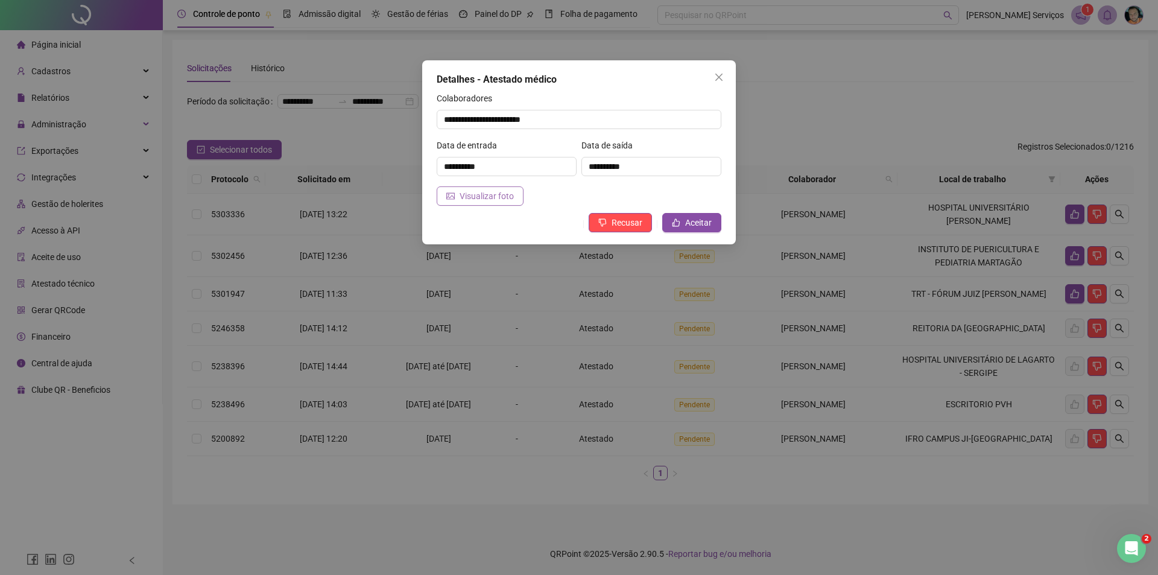
click at [480, 200] on span "Visualizar foto" at bounding box center [487, 195] width 54 height 13
click at [697, 217] on span "Aceitar" at bounding box center [698, 222] width 27 height 13
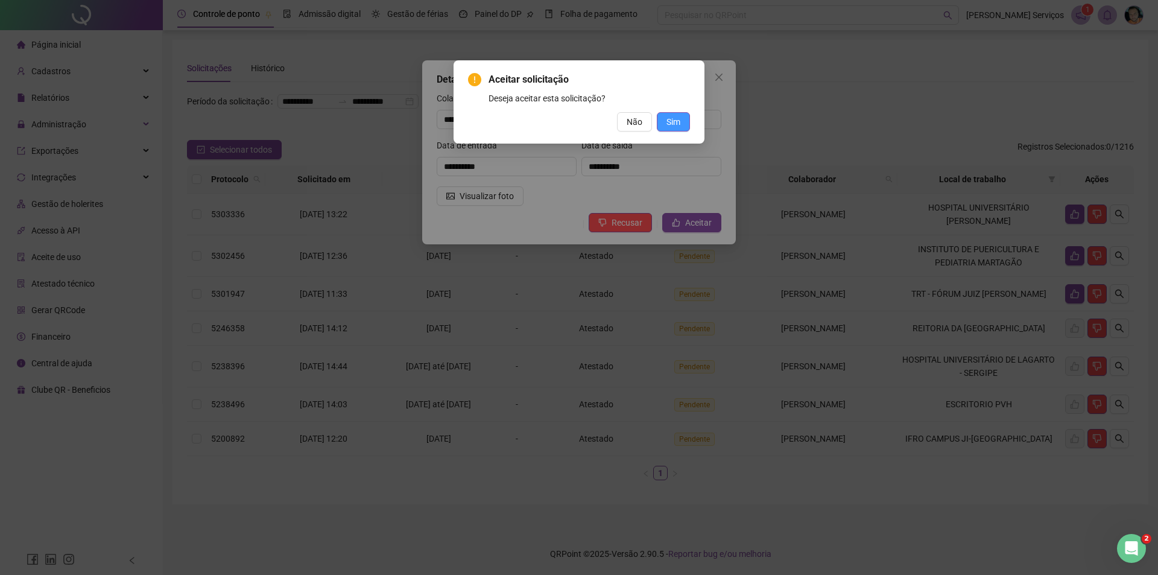
click at [680, 124] on span "Sim" at bounding box center [674, 121] width 14 height 13
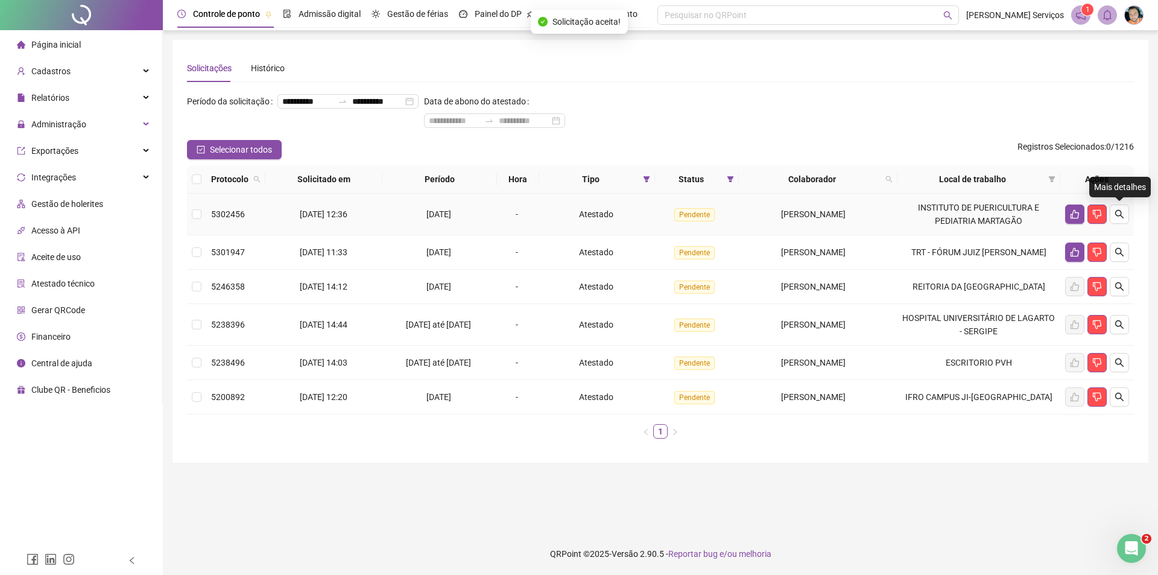
click at [1118, 215] on icon "search" at bounding box center [1120, 214] width 10 height 10
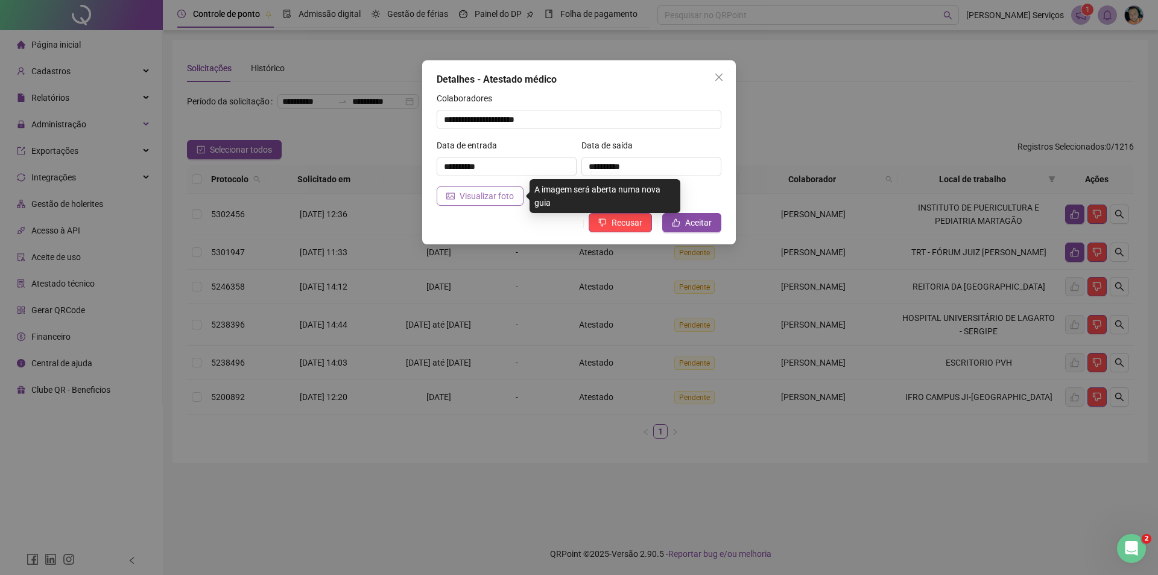
click at [509, 198] on span "Visualizar foto" at bounding box center [487, 195] width 54 height 13
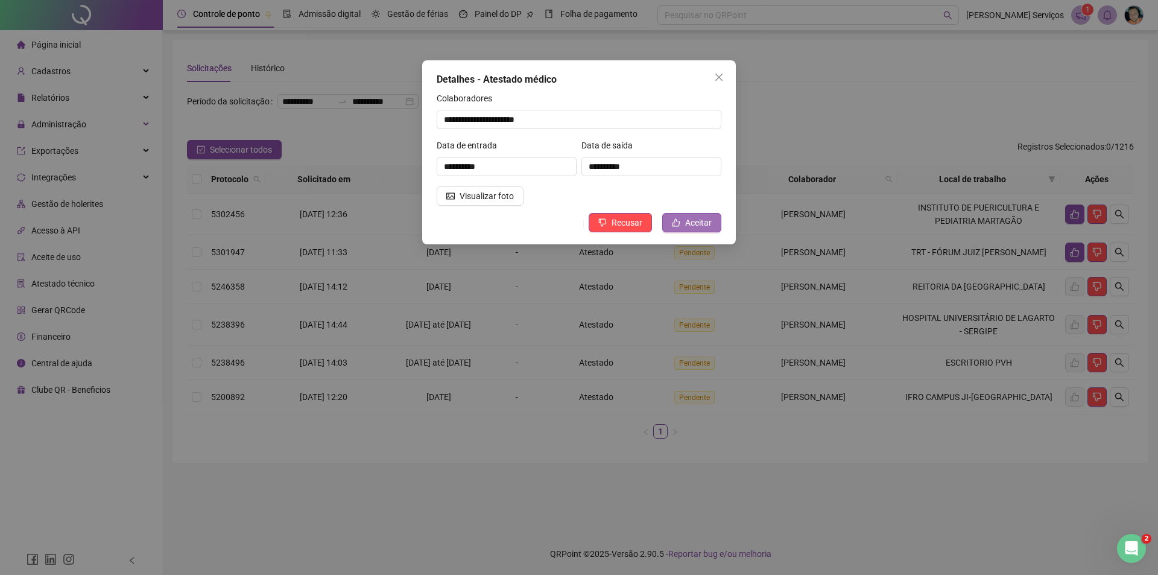
click at [679, 222] on icon "like" at bounding box center [676, 222] width 8 height 8
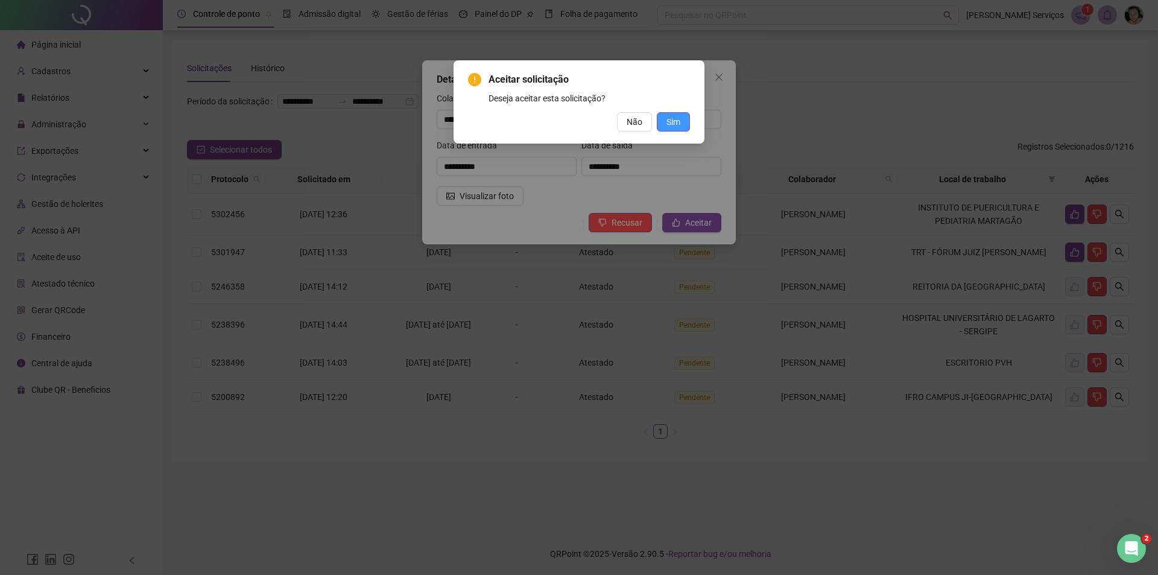
click at [661, 131] on button "Sim" at bounding box center [673, 121] width 33 height 19
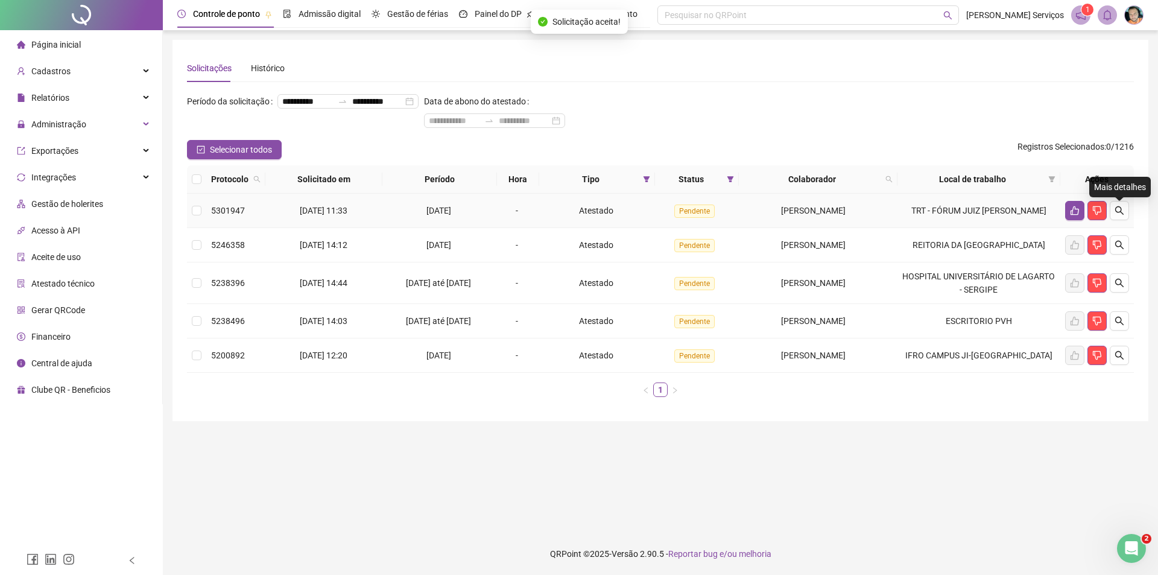
click at [1119, 220] on button "button" at bounding box center [1119, 210] width 19 height 19
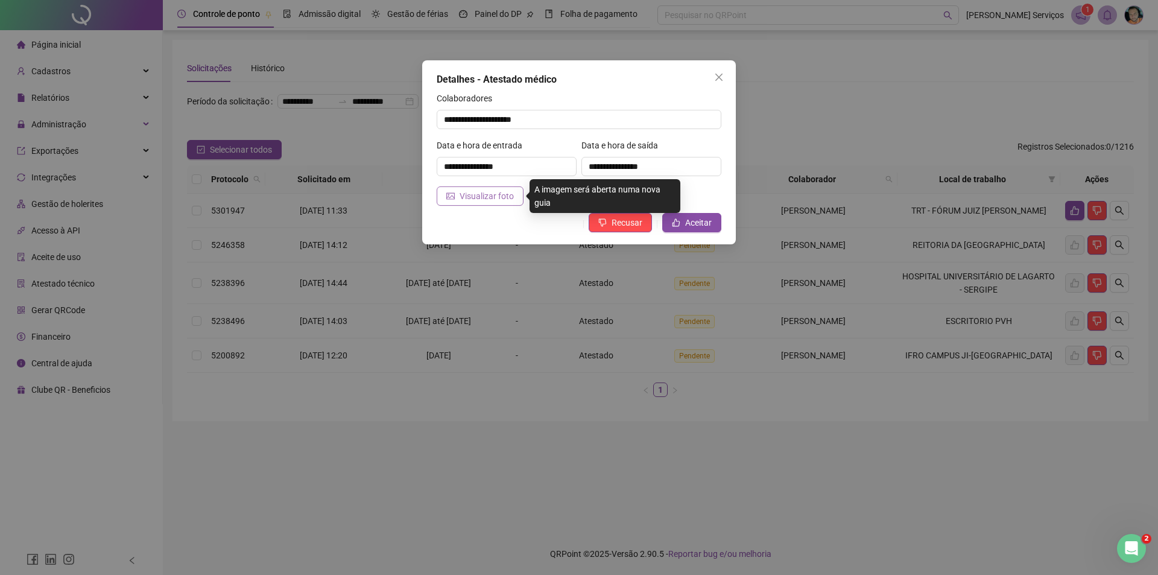
click at [487, 200] on span "Visualizar foto" at bounding box center [487, 195] width 54 height 13
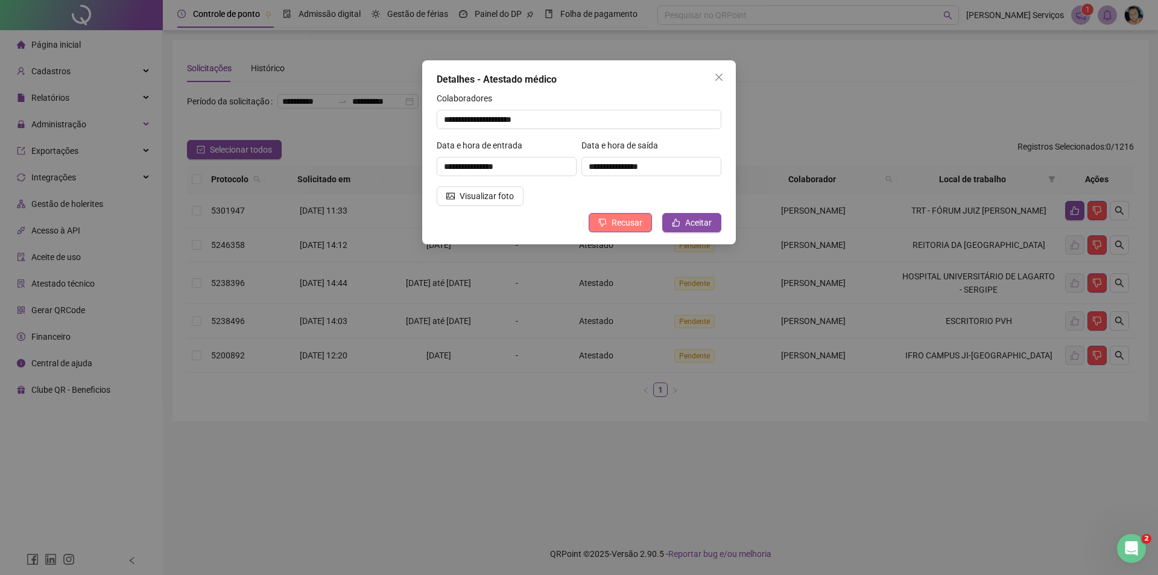
click at [631, 227] on span "Recusar" at bounding box center [627, 222] width 31 height 13
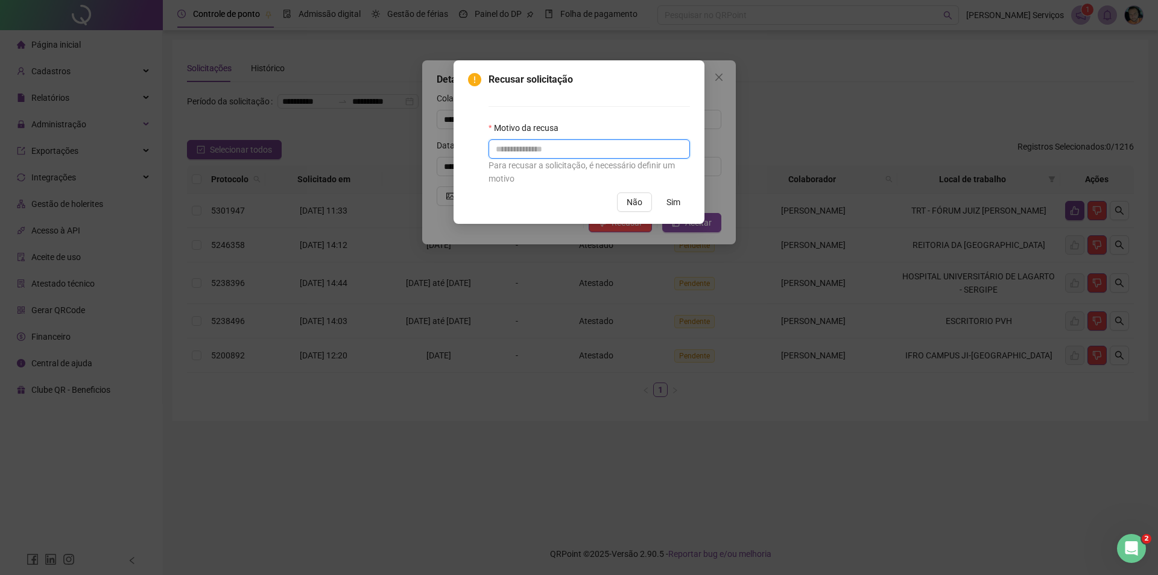
click at [602, 151] on input "text" at bounding box center [590, 148] width 202 height 19
type input "*"
click at [674, 196] on span "Sim" at bounding box center [674, 201] width 14 height 13
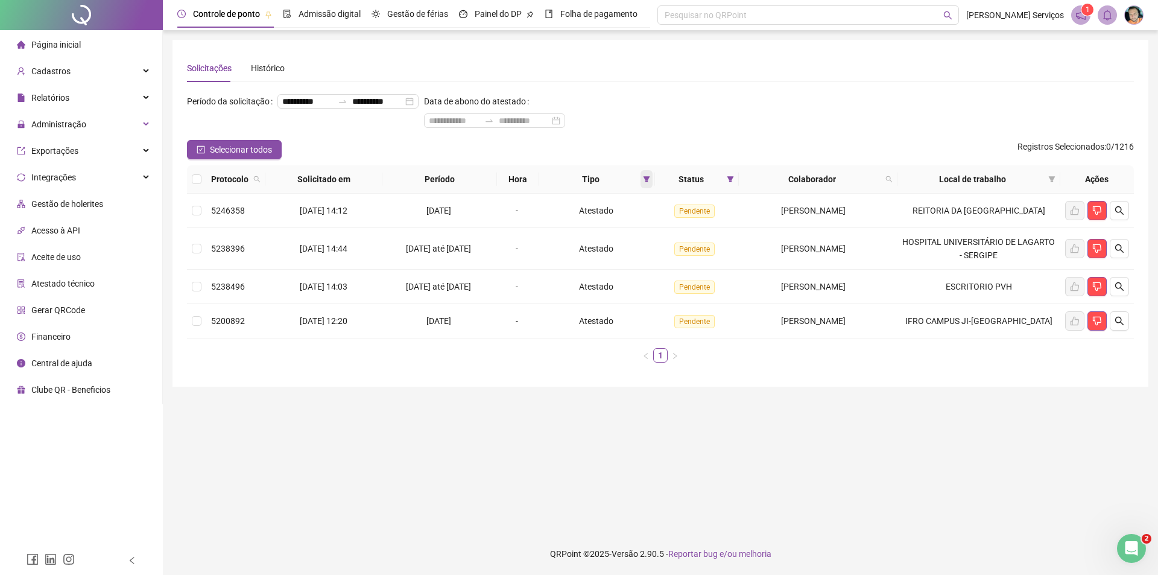
click at [644, 177] on icon "filter" at bounding box center [647, 179] width 7 height 6
click at [727, 182] on icon "filter" at bounding box center [730, 179] width 7 height 7
click at [712, 261] on span "OK" at bounding box center [713, 267] width 11 height 13
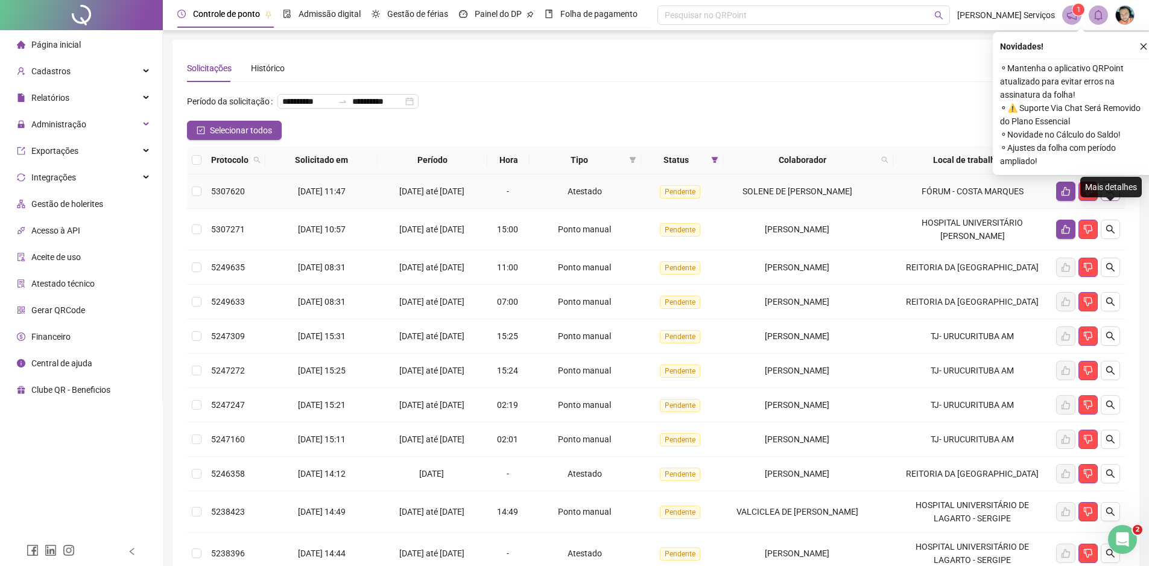
click at [1109, 196] on icon "search" at bounding box center [1111, 191] width 10 height 10
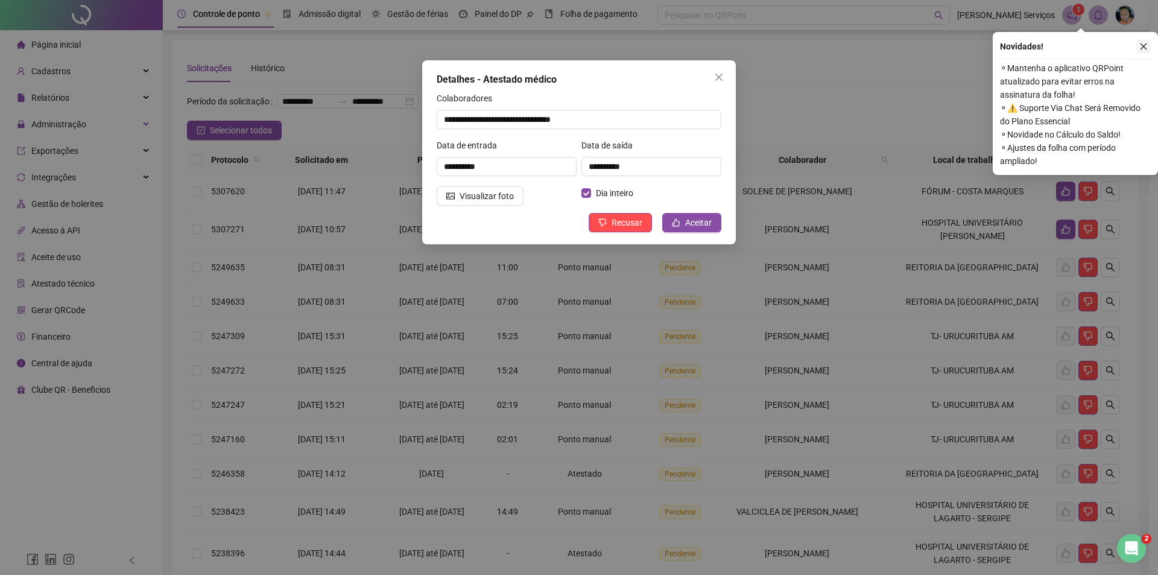
drag, startPoint x: 1145, startPoint y: 37, endPoint x: 1141, endPoint y: 45, distance: 8.9
click at [1145, 39] on div "Novidades ! ⚬ Mantenha o aplicativo QRPoint atualizado para evitar erros na ass…" at bounding box center [1075, 103] width 165 height 143
click at [1141, 45] on icon "close" at bounding box center [1144, 46] width 8 height 8
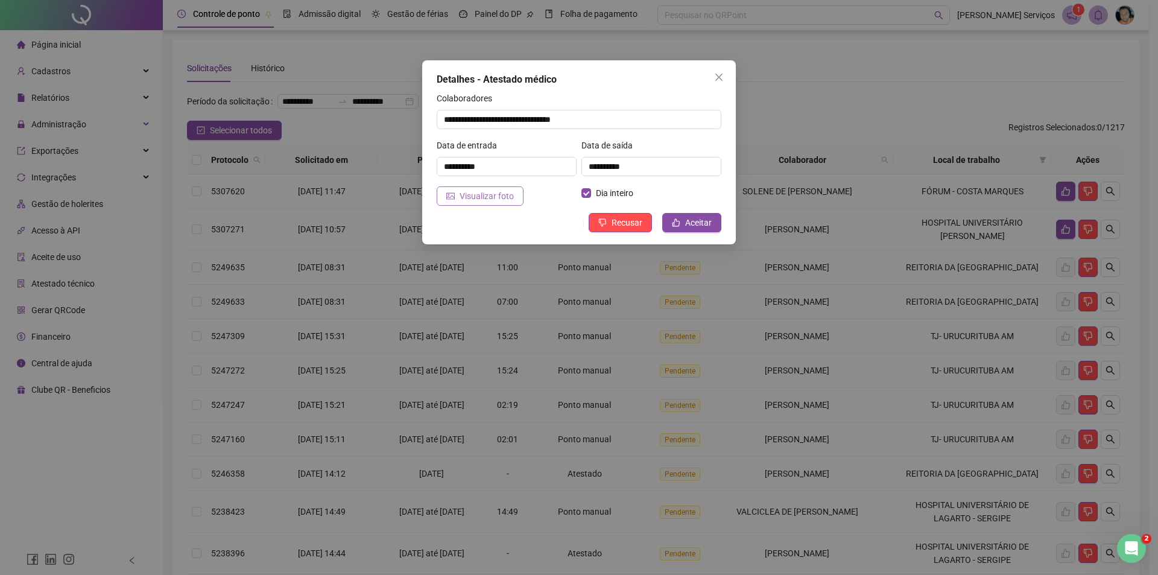
click at [474, 200] on span "Visualizar foto" at bounding box center [487, 195] width 54 height 13
click at [704, 222] on span "Aceitar" at bounding box center [698, 222] width 27 height 13
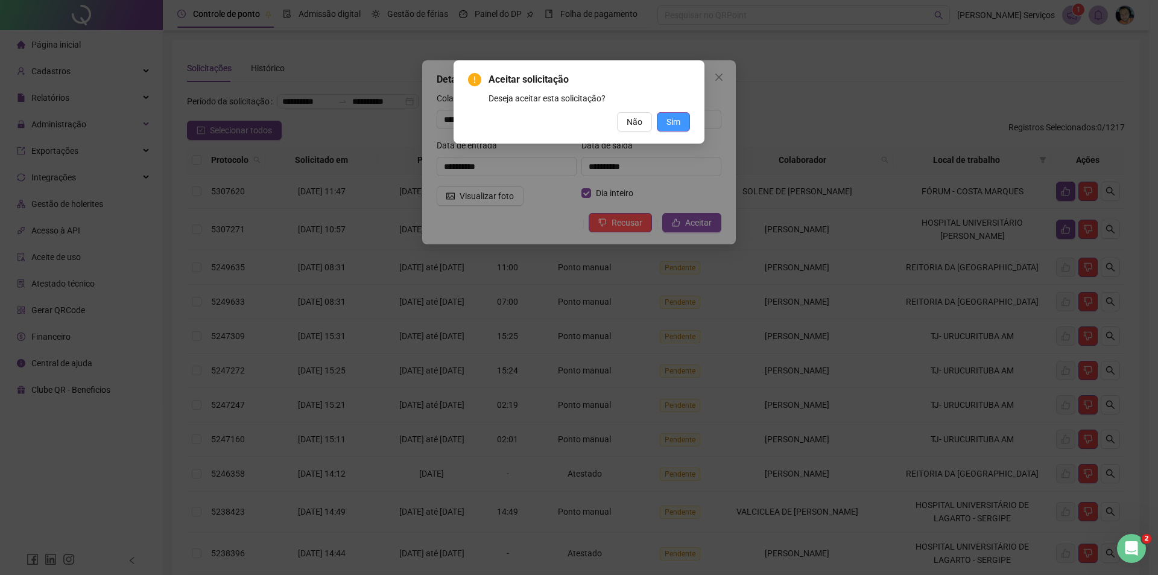
click at [681, 127] on button "Sim" at bounding box center [673, 121] width 33 height 19
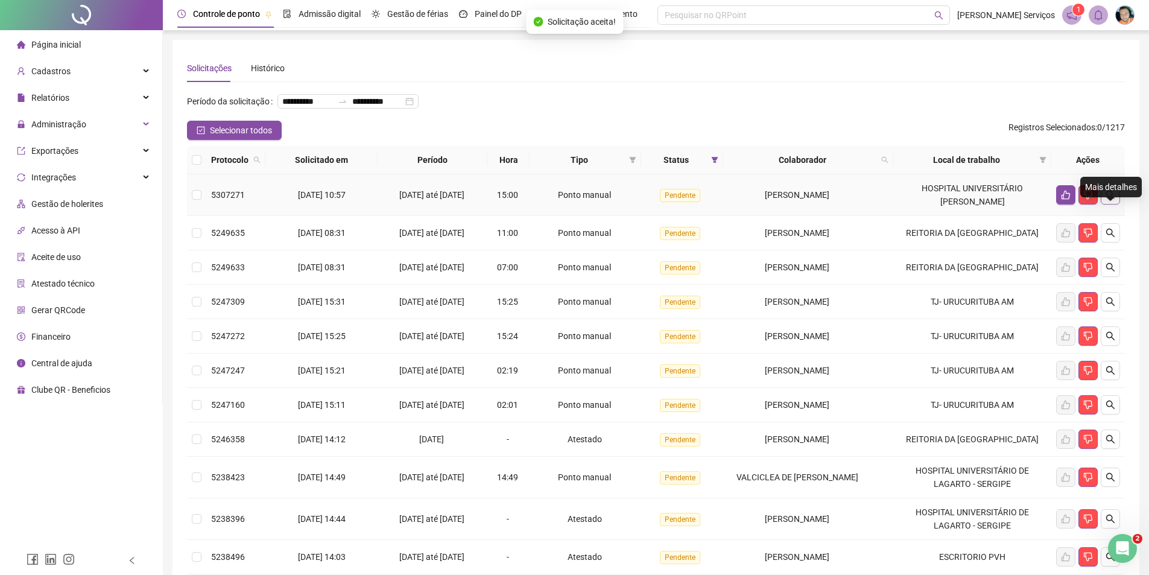
click at [1113, 200] on icon "search" at bounding box center [1111, 195] width 10 height 10
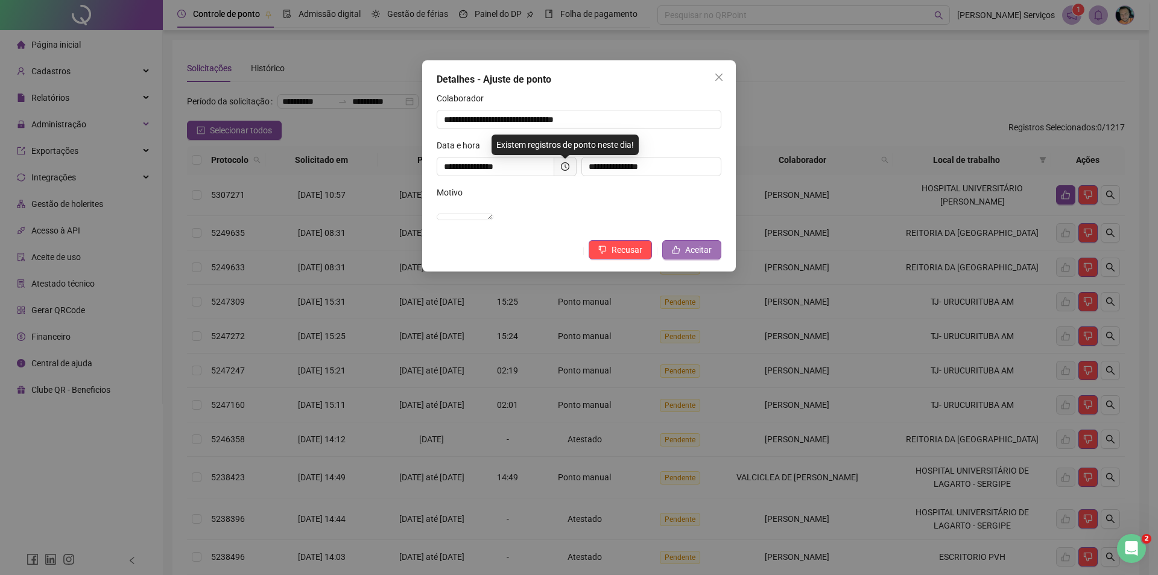
click at [685, 259] on button "Aceitar" at bounding box center [692, 249] width 59 height 19
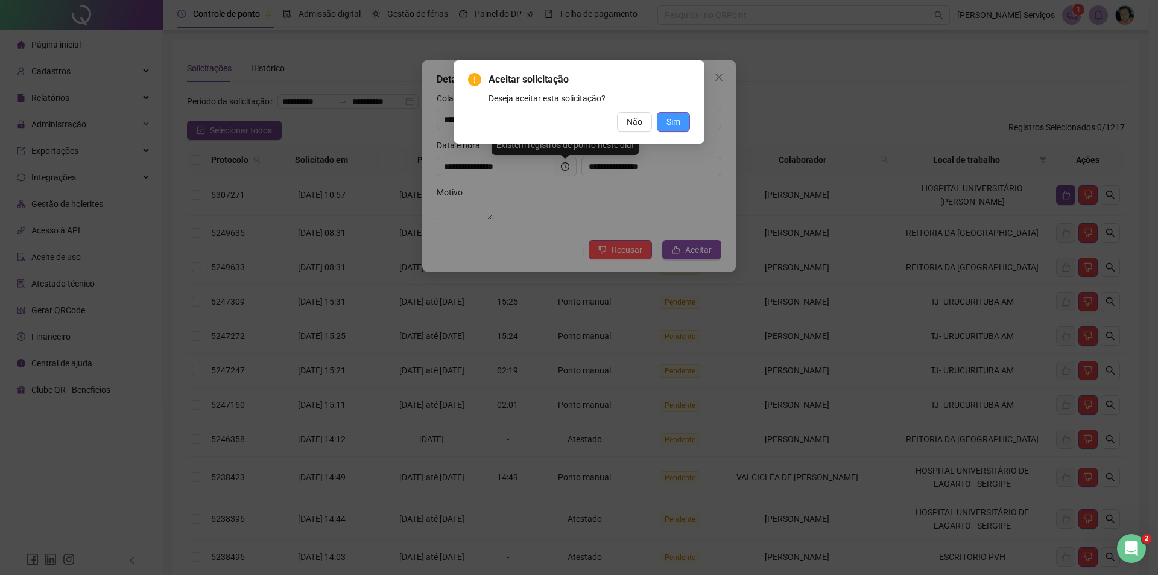
click at [674, 121] on span "Sim" at bounding box center [674, 121] width 14 height 13
